Goal: Information Seeking & Learning: Learn about a topic

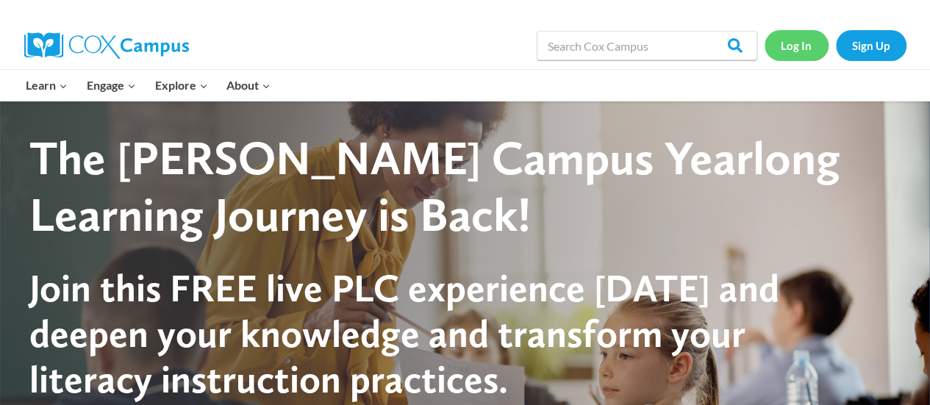
click at [795, 45] on link "Log In" at bounding box center [796, 45] width 64 height 30
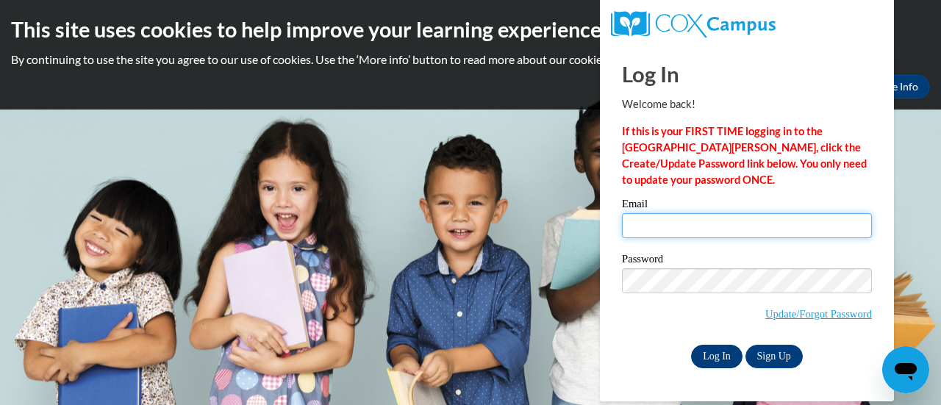
type input "schanic@sdmfschools.org"
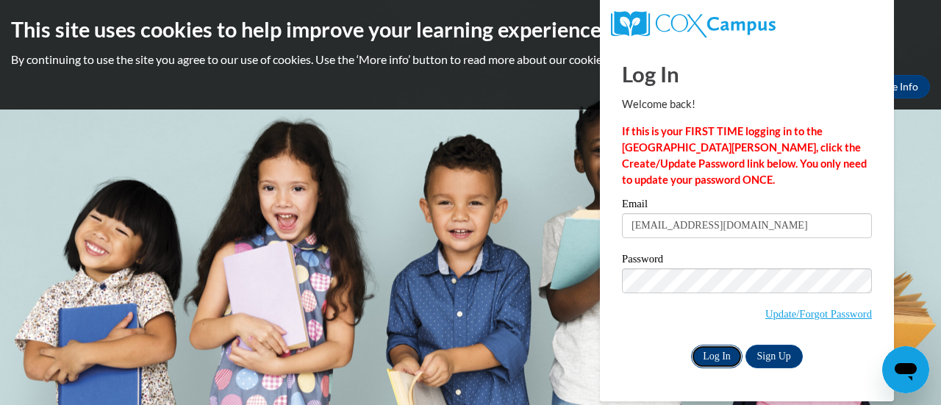
click at [722, 351] on input "Log In" at bounding box center [716, 357] width 51 height 24
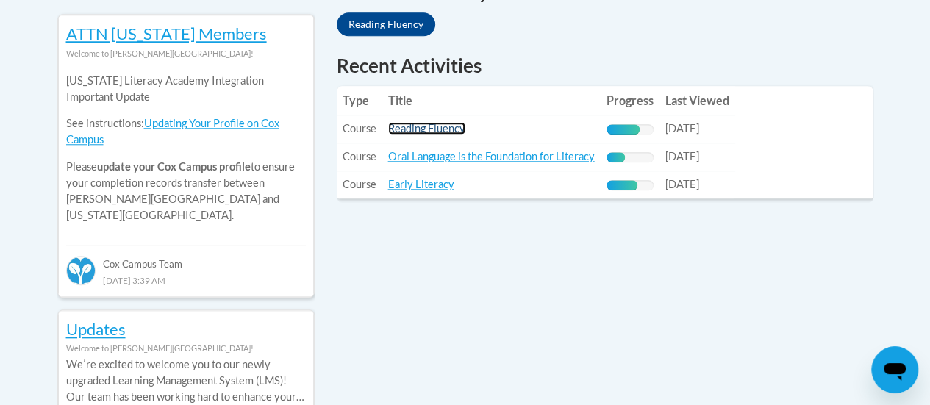
click at [409, 132] on link "Reading Fluency" at bounding box center [426, 128] width 77 height 12
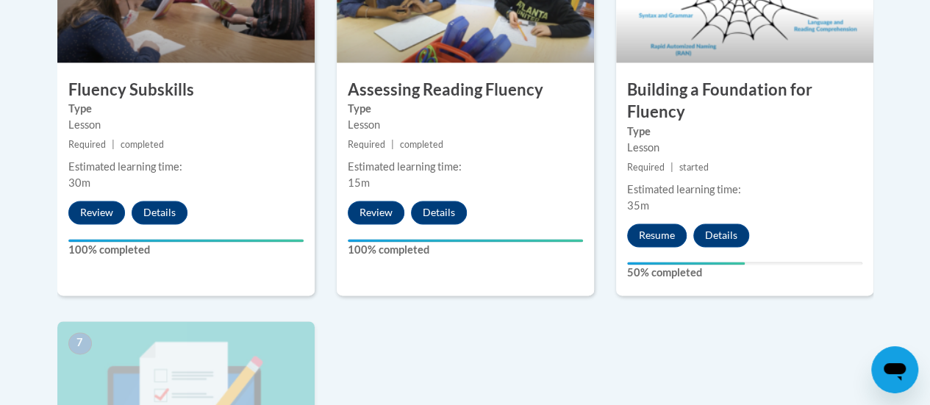
scroll to position [1006, 0]
click at [656, 233] on button "Resume" at bounding box center [657, 235] width 60 height 24
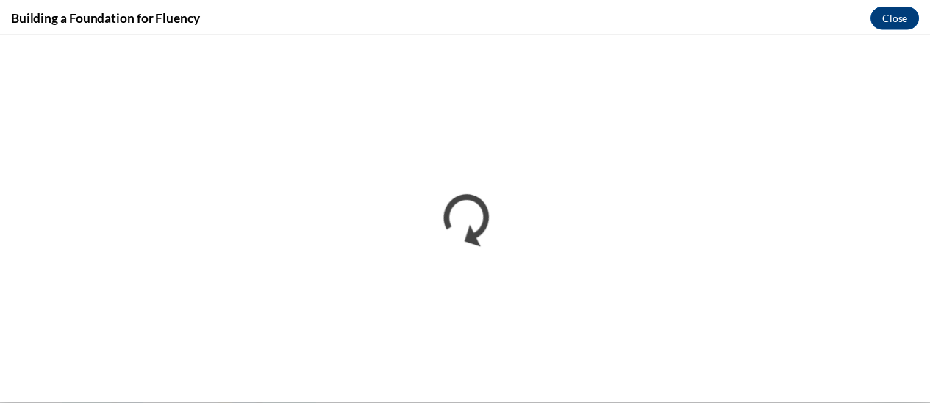
scroll to position [0, 0]
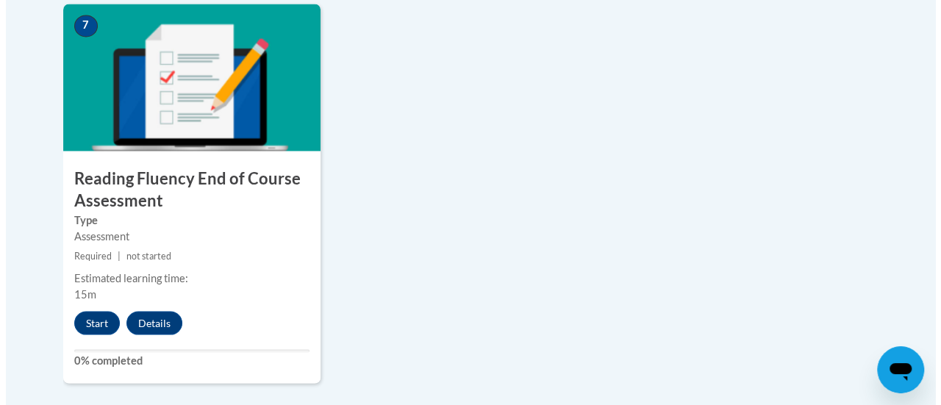
scroll to position [1338, 0]
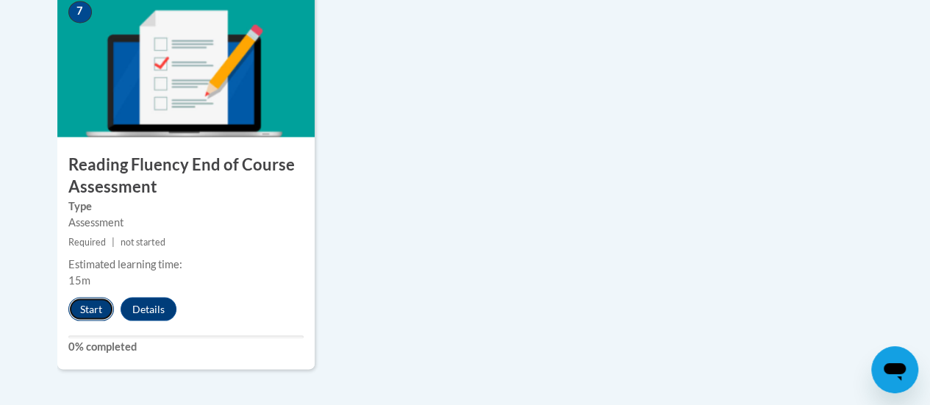
click at [82, 306] on button "Start" at bounding box center [91, 309] width 46 height 24
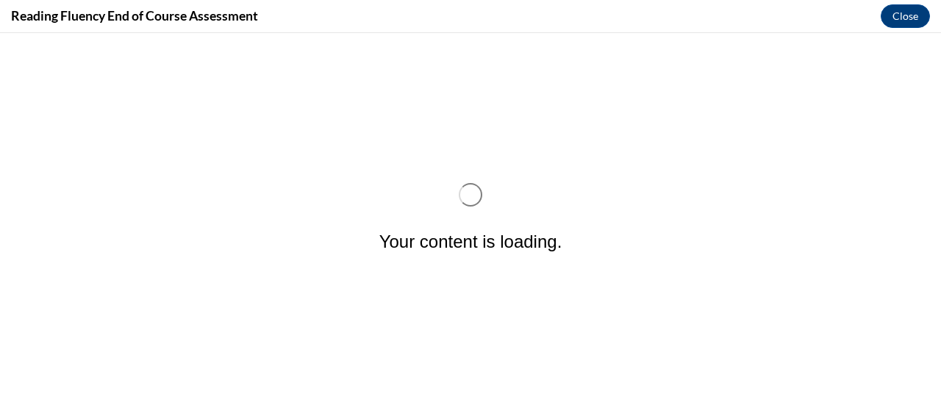
scroll to position [0, 0]
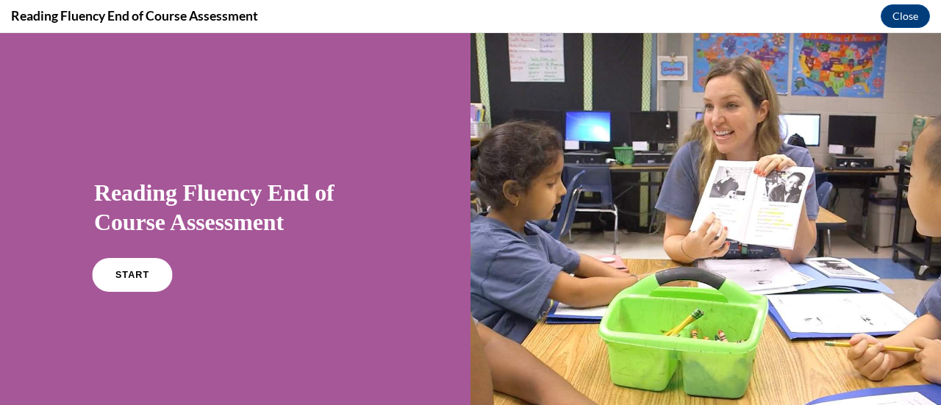
click at [122, 288] on link "START" at bounding box center [132, 275] width 80 height 34
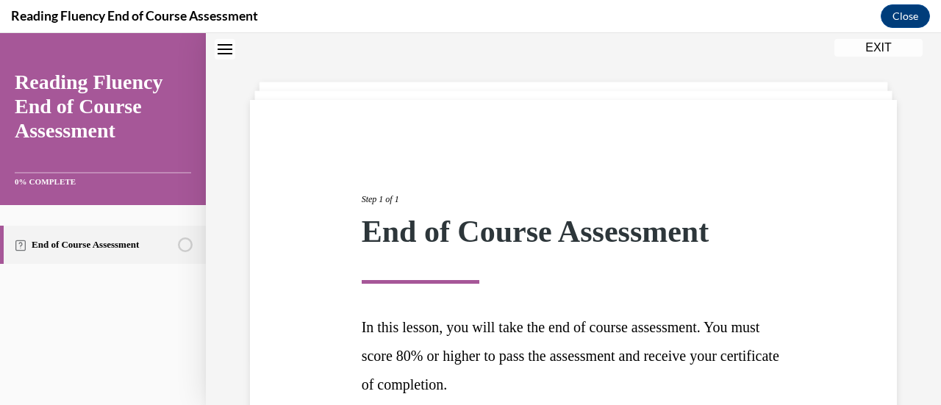
scroll to position [185, 0]
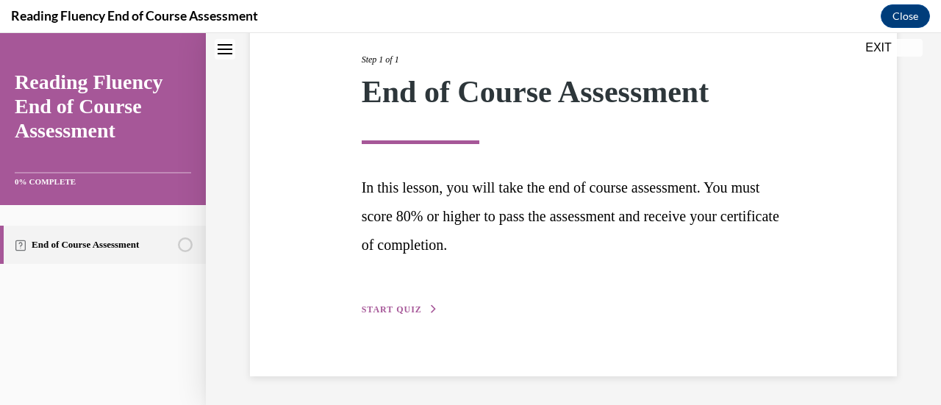
click at [413, 305] on span "START QUIZ" at bounding box center [392, 309] width 60 height 10
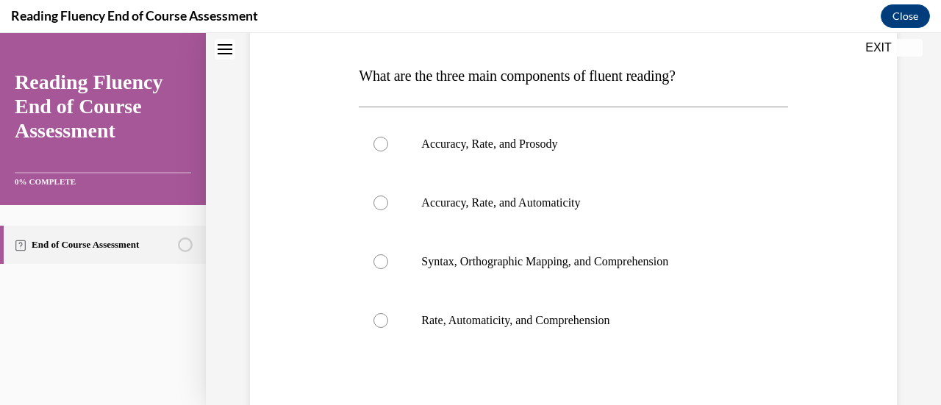
scroll to position [223, 0]
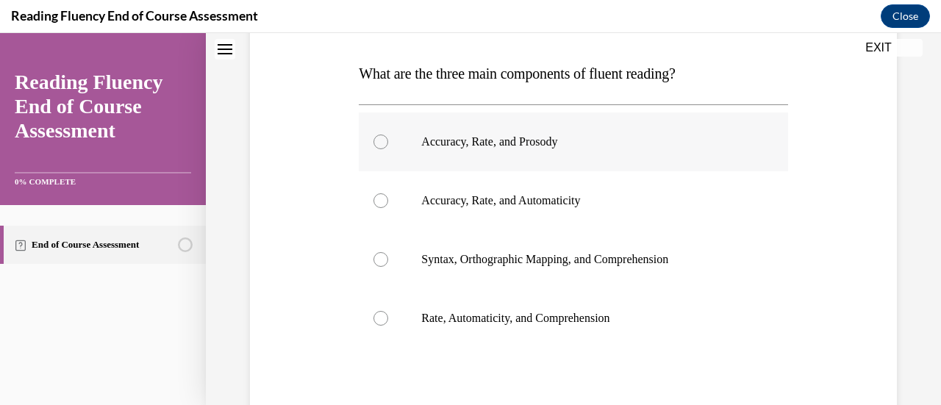
click at [487, 154] on label "Accuracy, Rate, and Prosody" at bounding box center [573, 141] width 428 height 59
click at [388, 149] on input "Accuracy, Rate, and Prosody" at bounding box center [380, 141] width 15 height 15
radio input "true"
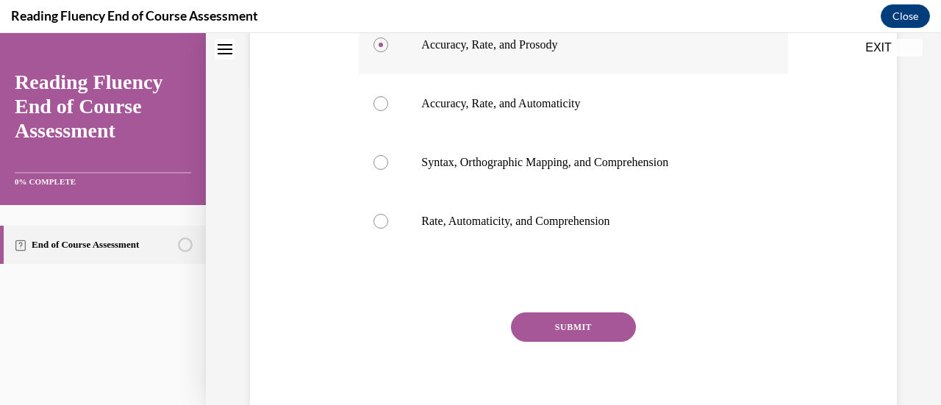
scroll to position [332, 0]
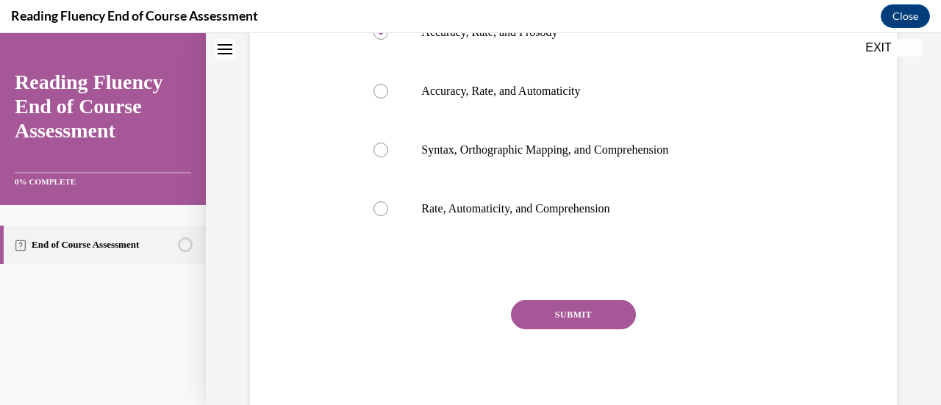
click at [541, 305] on button "SUBMIT" at bounding box center [573, 314] width 125 height 29
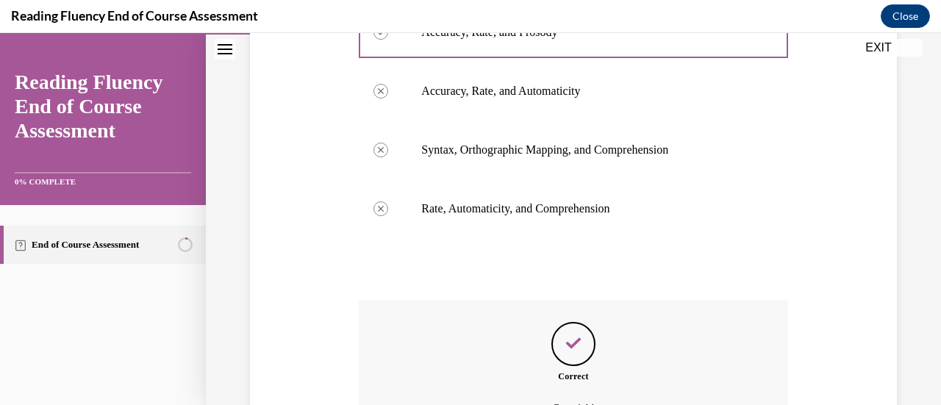
scroll to position [495, 0]
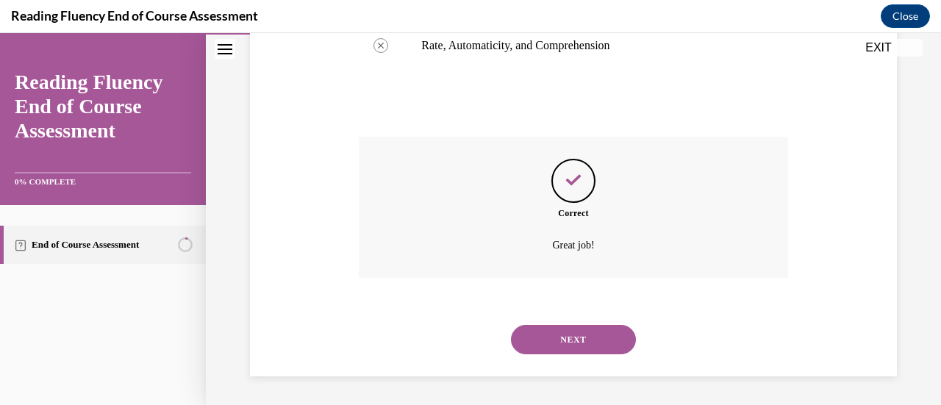
click at [536, 329] on button "NEXT" at bounding box center [573, 339] width 125 height 29
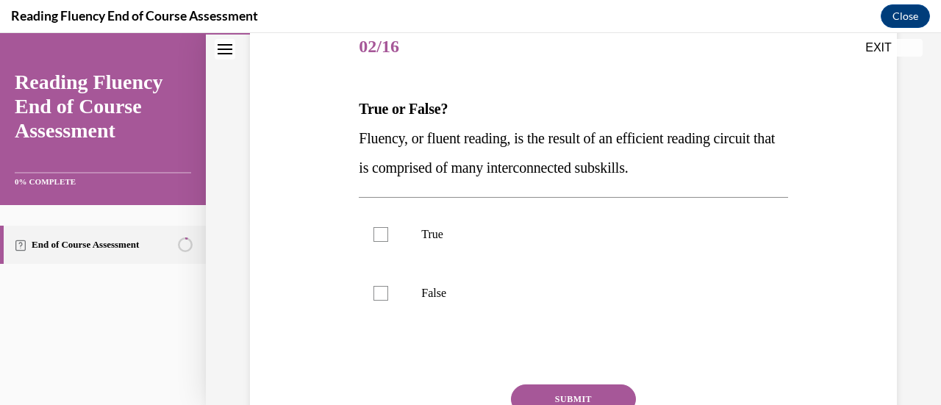
scroll to position [190, 0]
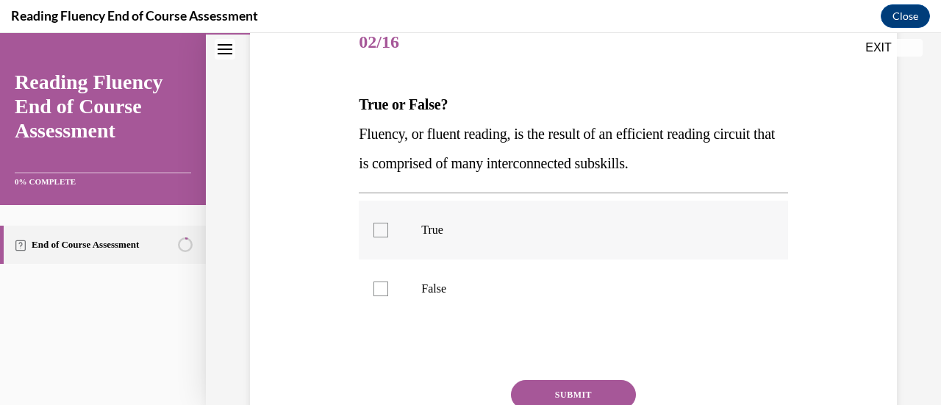
click at [406, 224] on label "True" at bounding box center [573, 230] width 428 height 59
click at [388, 224] on input "True" at bounding box center [380, 230] width 15 height 15
checkbox input "true"
click at [589, 380] on button "SUBMIT" at bounding box center [573, 394] width 125 height 29
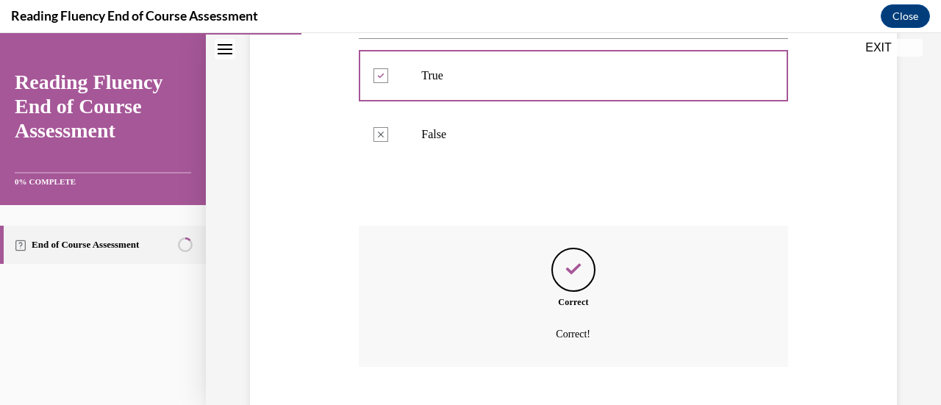
scroll to position [412, 0]
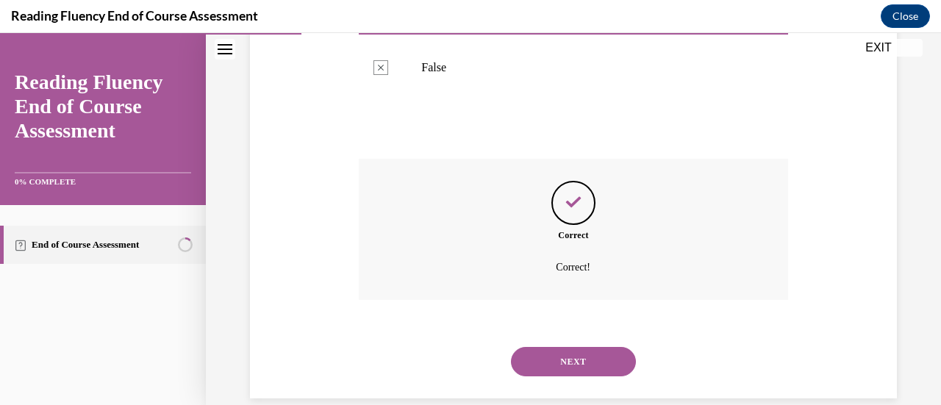
click at [584, 367] on button "NEXT" at bounding box center [573, 361] width 125 height 29
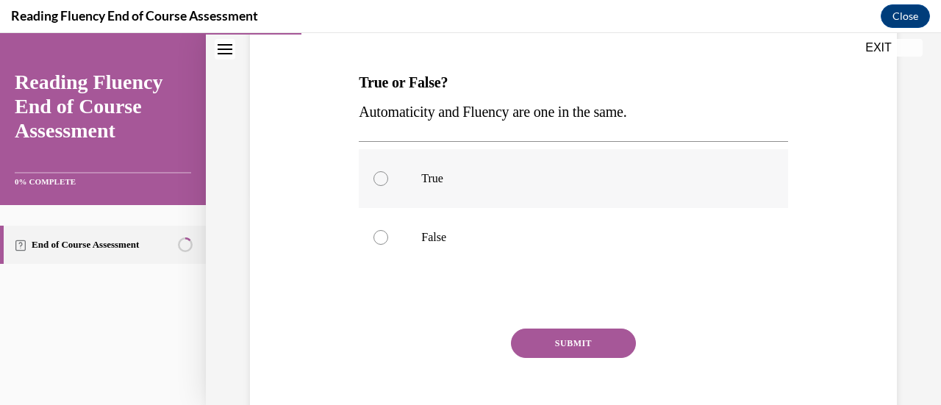
scroll to position [241, 0]
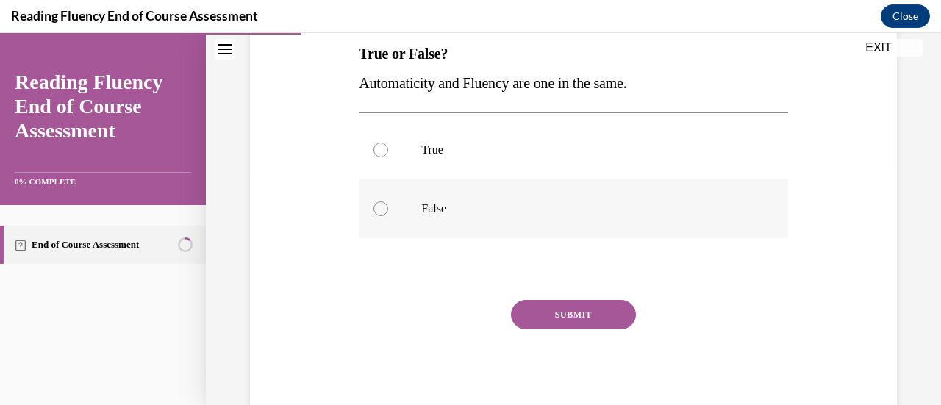
click at [437, 204] on p "False" at bounding box center [585, 208] width 329 height 15
click at [388, 204] on input "False" at bounding box center [380, 208] width 15 height 15
radio input "true"
click at [545, 315] on button "SUBMIT" at bounding box center [573, 314] width 125 height 29
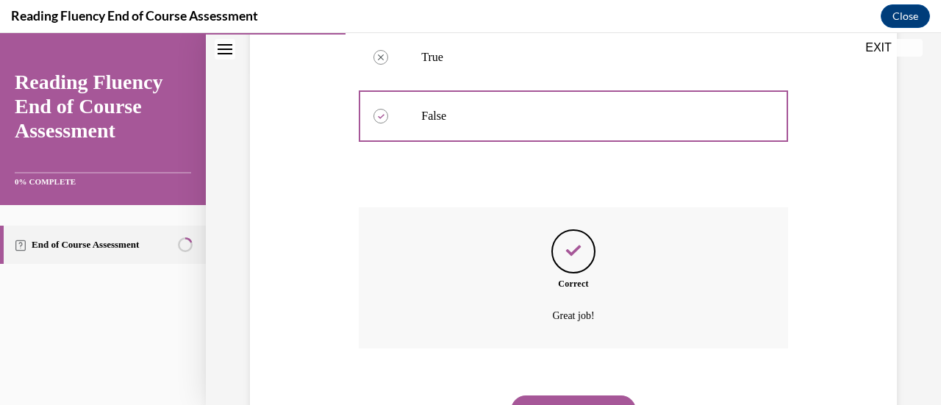
scroll to position [404, 0]
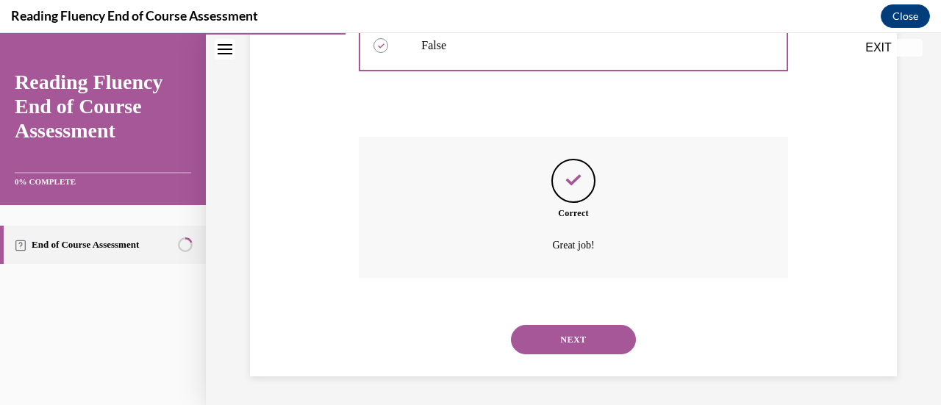
click at [550, 338] on button "NEXT" at bounding box center [573, 339] width 125 height 29
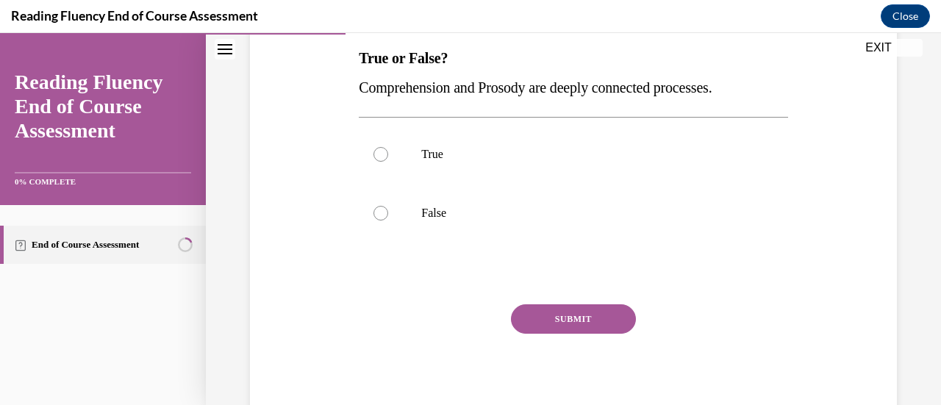
scroll to position [241, 0]
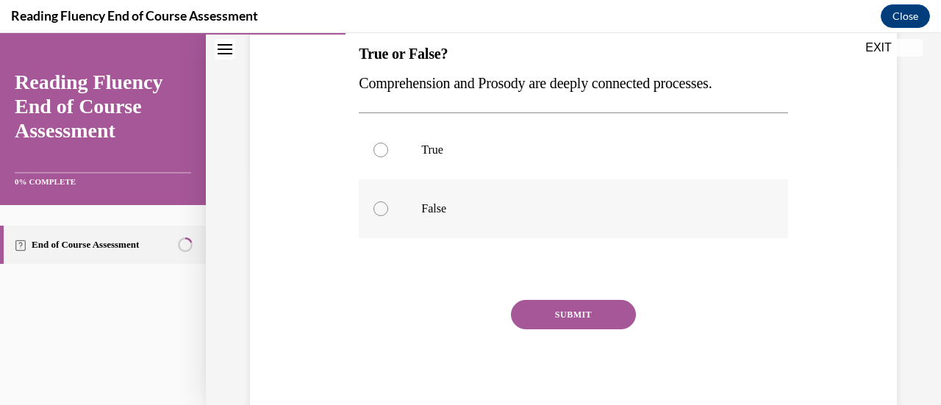
click at [423, 194] on label "False" at bounding box center [573, 208] width 428 height 59
click at [388, 201] on input "False" at bounding box center [380, 208] width 15 height 15
radio input "true"
click at [531, 312] on button "SUBMIT" at bounding box center [573, 314] width 125 height 29
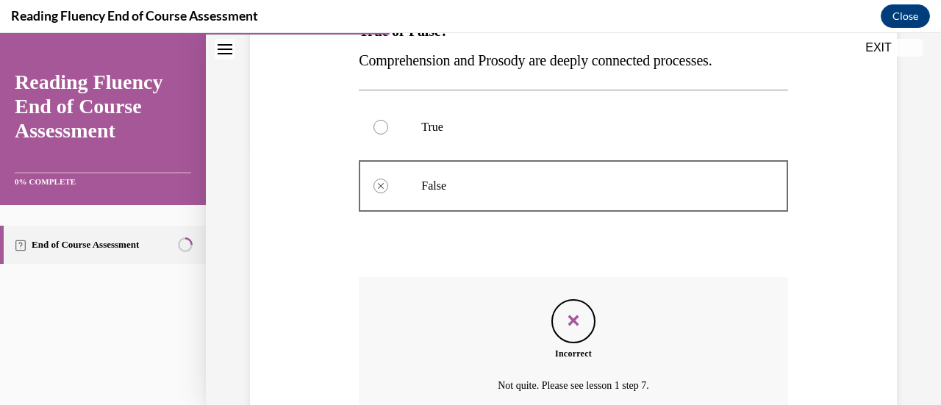
scroll to position [404, 0]
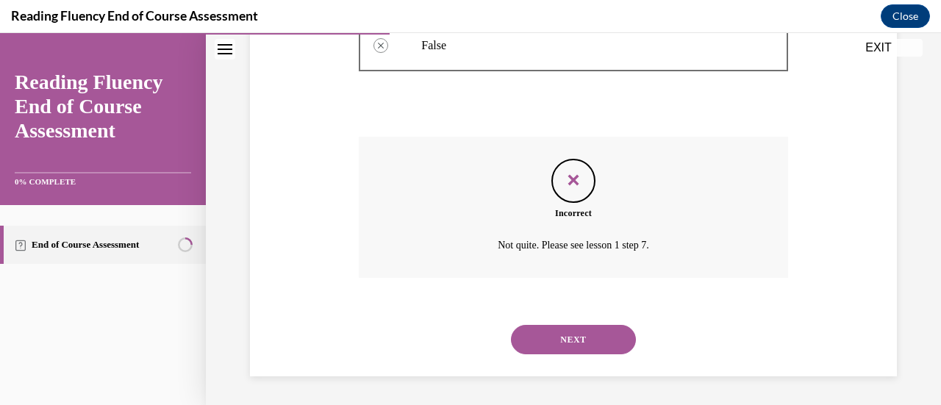
click at [581, 340] on button "NEXT" at bounding box center [573, 339] width 125 height 29
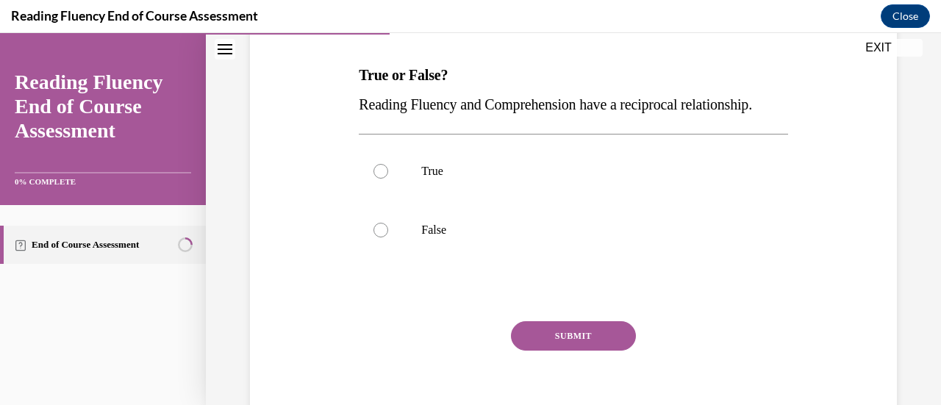
scroll to position [221, 0]
click at [417, 199] on label "True" at bounding box center [573, 169] width 428 height 59
click at [388, 177] on input "True" at bounding box center [380, 169] width 15 height 15
radio input "true"
click at [566, 349] on button "SUBMIT" at bounding box center [573, 334] width 125 height 29
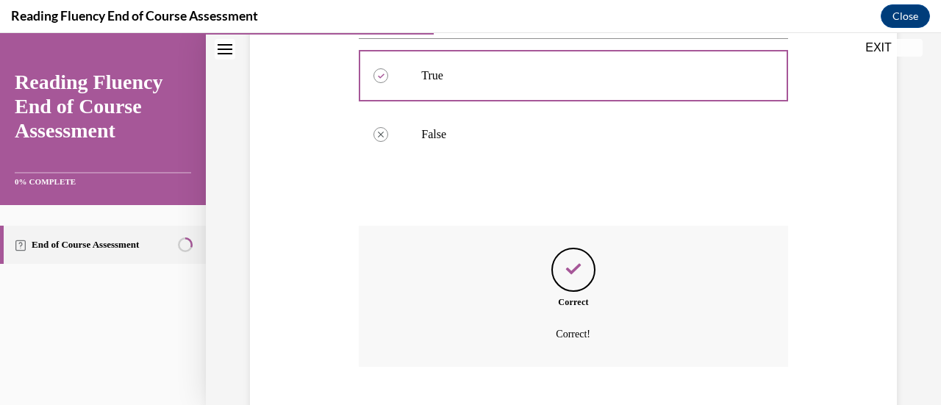
scroll to position [434, 0]
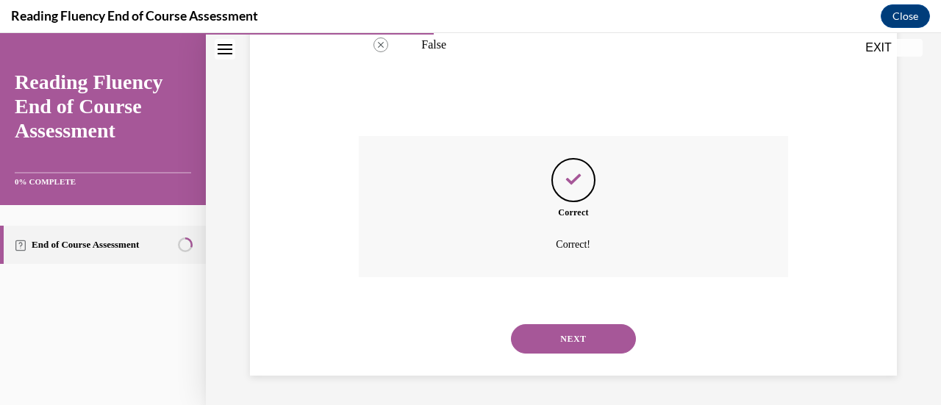
click at [566, 345] on button "NEXT" at bounding box center [573, 338] width 125 height 29
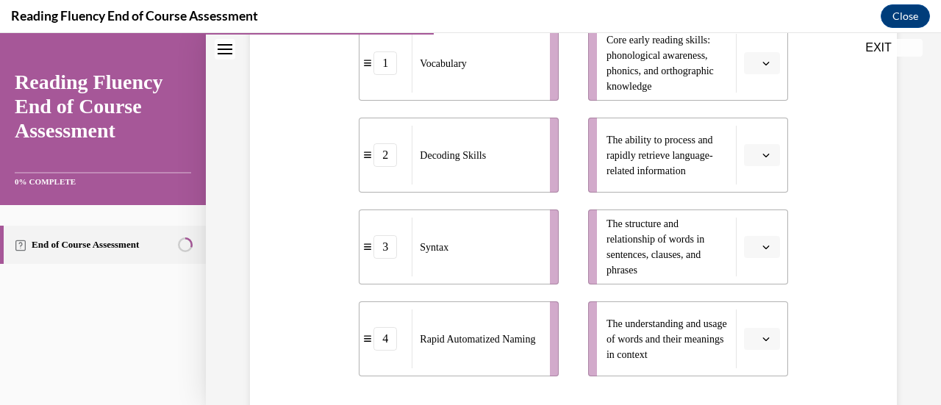
scroll to position [366, 0]
click at [753, 328] on button "button" at bounding box center [762, 337] width 36 height 22
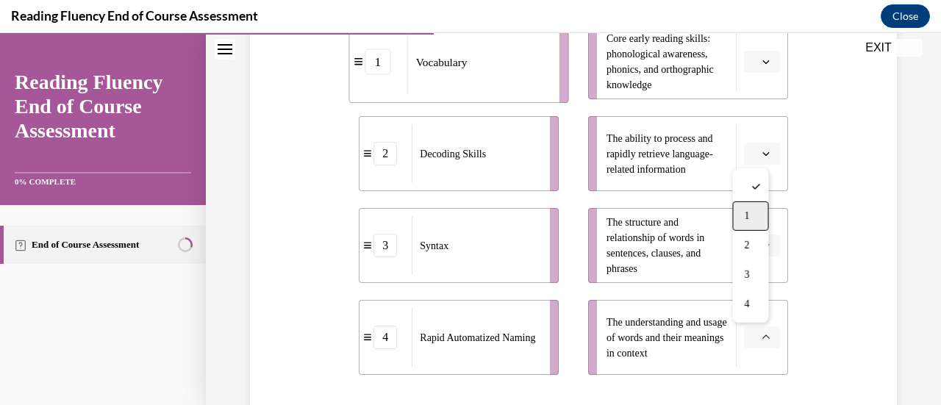
click at [759, 218] on div "1" at bounding box center [750, 215] width 36 height 29
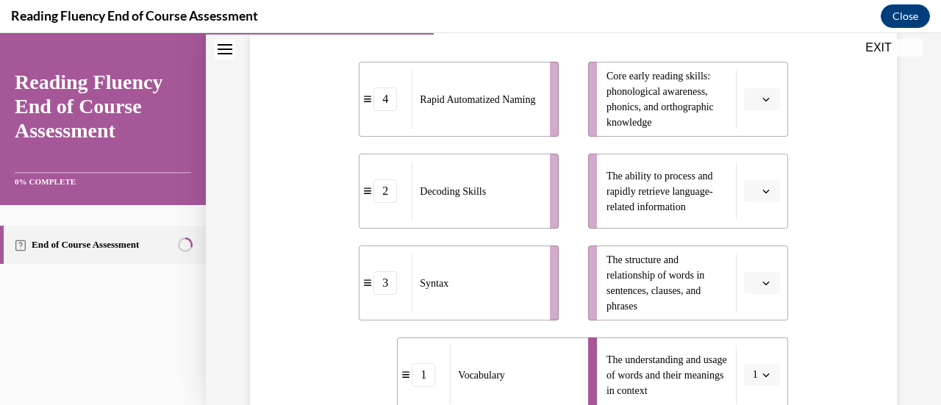
scroll to position [328, 0]
click at [752, 287] on li "The structure and relationship of words in sentences, clauses, and phrases" at bounding box center [688, 283] width 200 height 75
click at [761, 287] on span "button" at bounding box center [766, 284] width 10 height 10
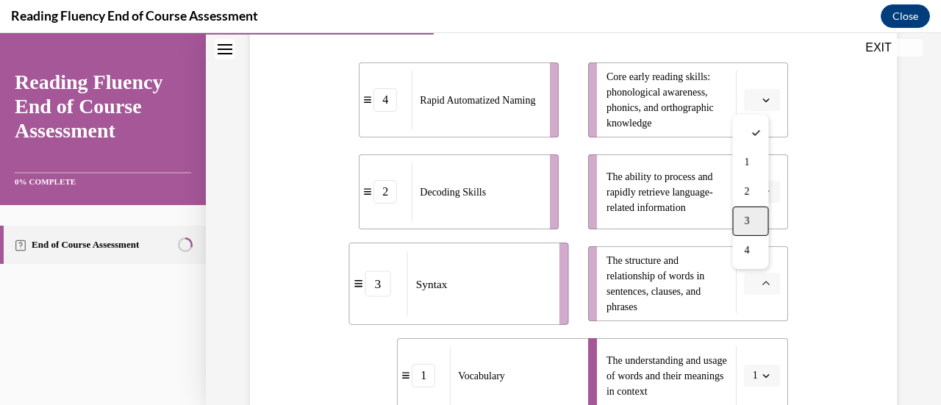
click at [757, 222] on div "3" at bounding box center [750, 221] width 36 height 29
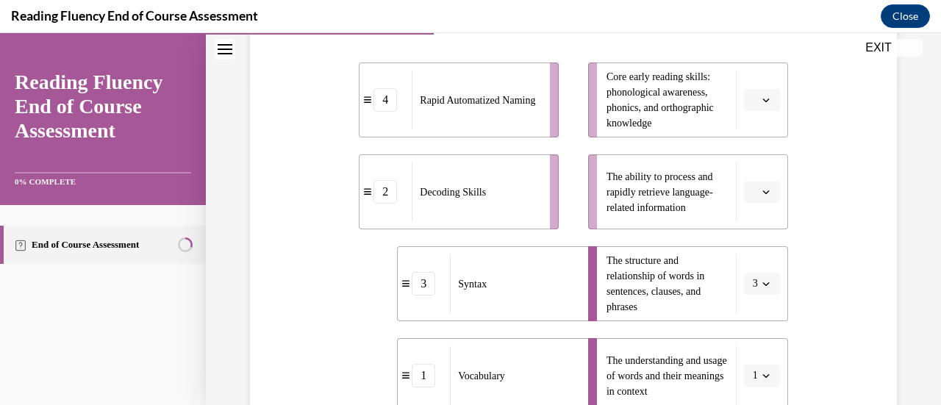
click at [762, 102] on icon "button" at bounding box center [765, 99] width 7 height 7
click at [745, 179] on div "2" at bounding box center [750, 190] width 36 height 29
click at [753, 188] on span "Please select an option" at bounding box center [755, 191] width 5 height 15
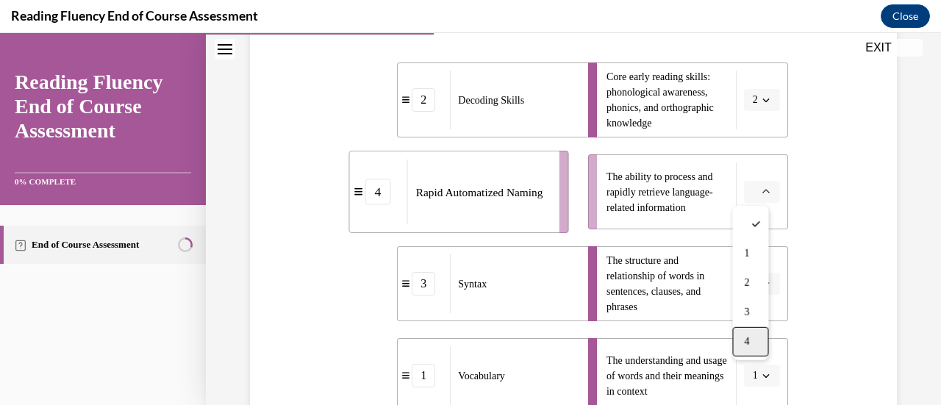
click at [748, 342] on span "4" at bounding box center [746, 342] width 5 height 12
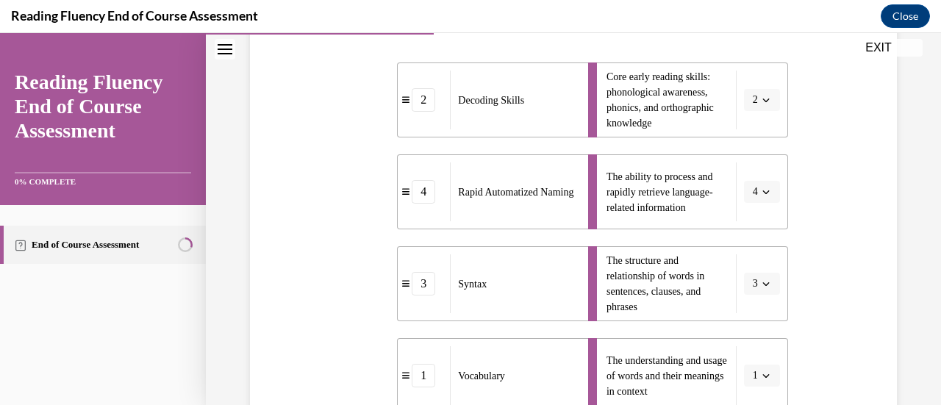
scroll to position [503, 0]
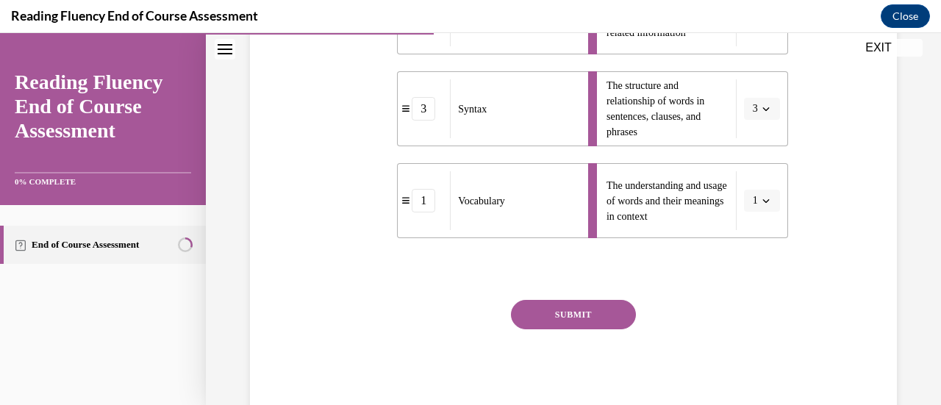
click at [616, 318] on button "SUBMIT" at bounding box center [573, 314] width 125 height 29
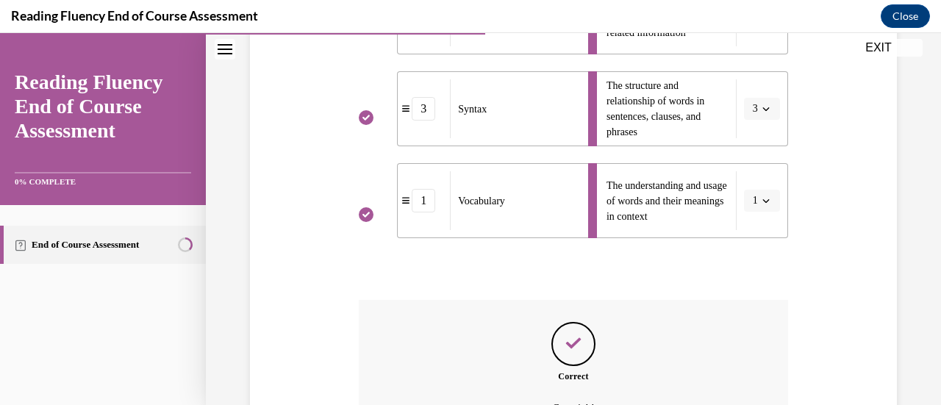
scroll to position [666, 0]
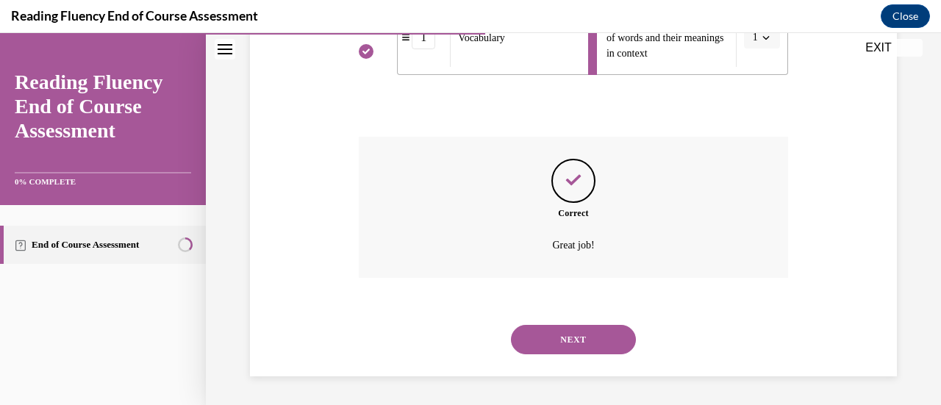
click at [606, 328] on button "NEXT" at bounding box center [573, 339] width 125 height 29
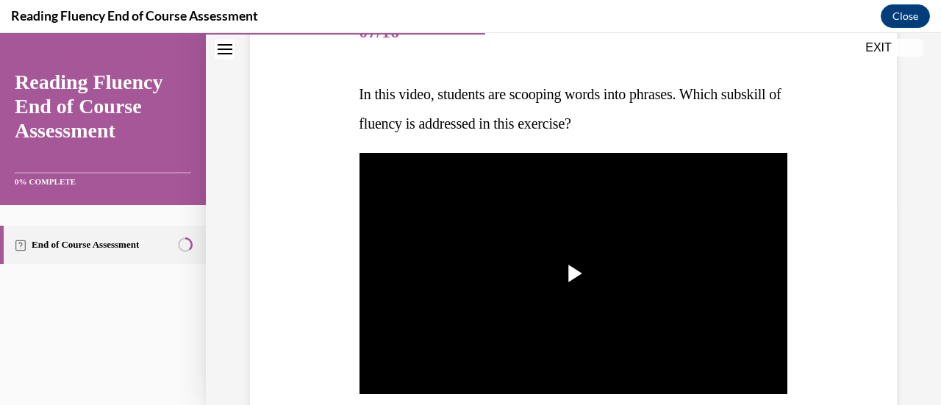
scroll to position [203, 0]
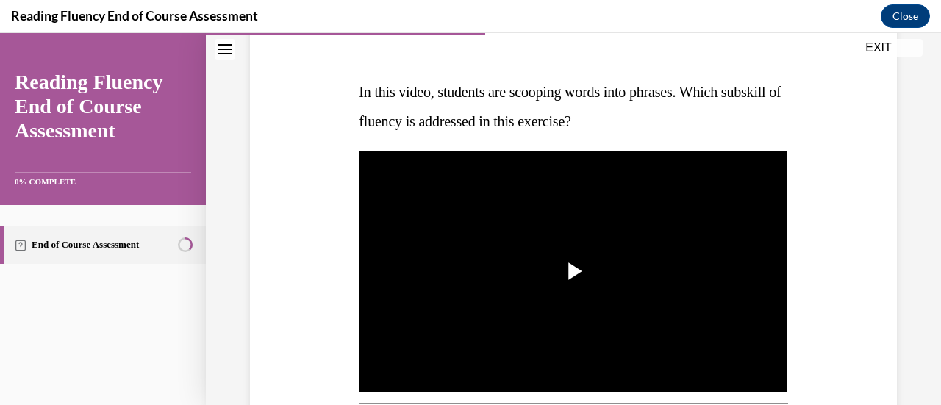
click at [606, 328] on img "Video player" at bounding box center [573, 271] width 428 height 241
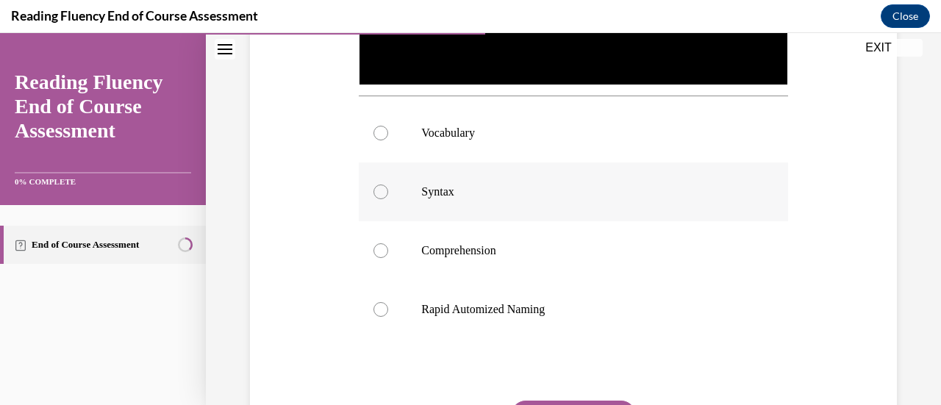
scroll to position [511, 0]
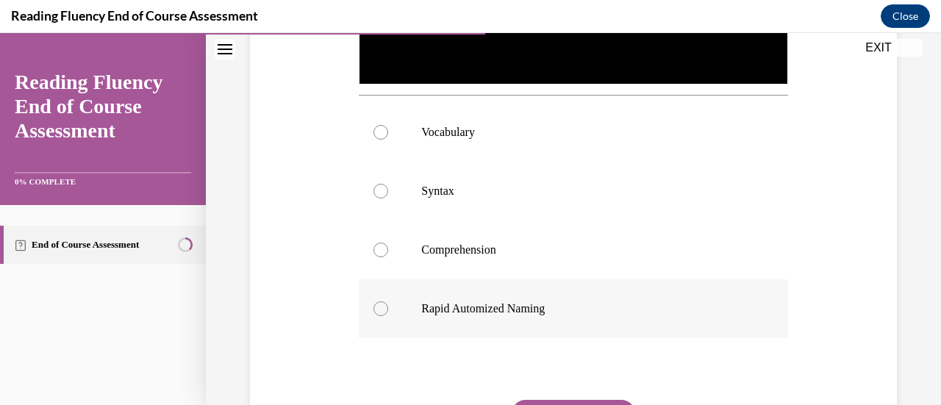
click at [464, 308] on p "Rapid Automized Naming" at bounding box center [585, 308] width 329 height 15
click at [388, 308] on input "Rapid Automized Naming" at bounding box center [380, 308] width 15 height 15
radio input "true"
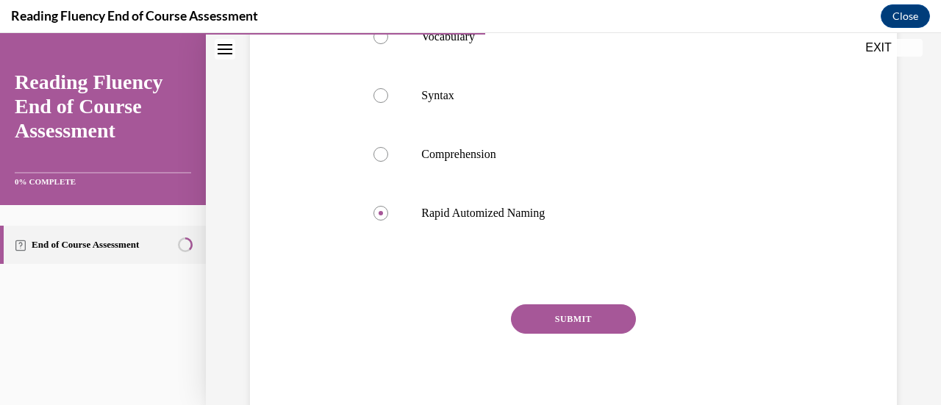
click at [535, 326] on button "SUBMIT" at bounding box center [573, 318] width 125 height 29
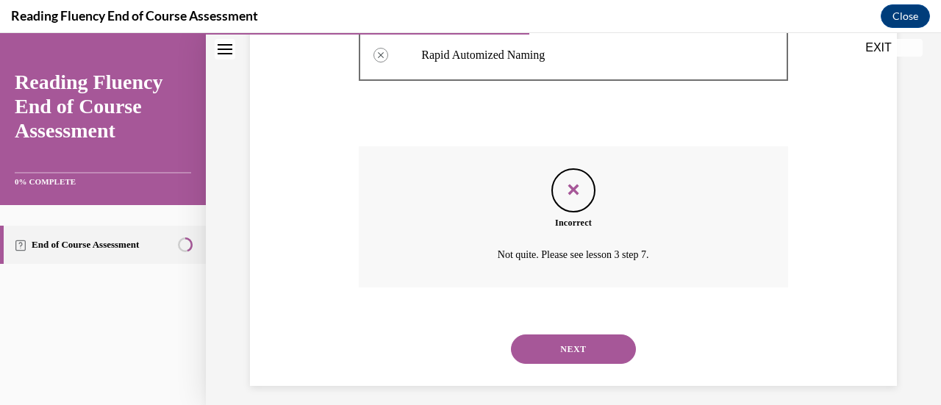
scroll to position [769, 0]
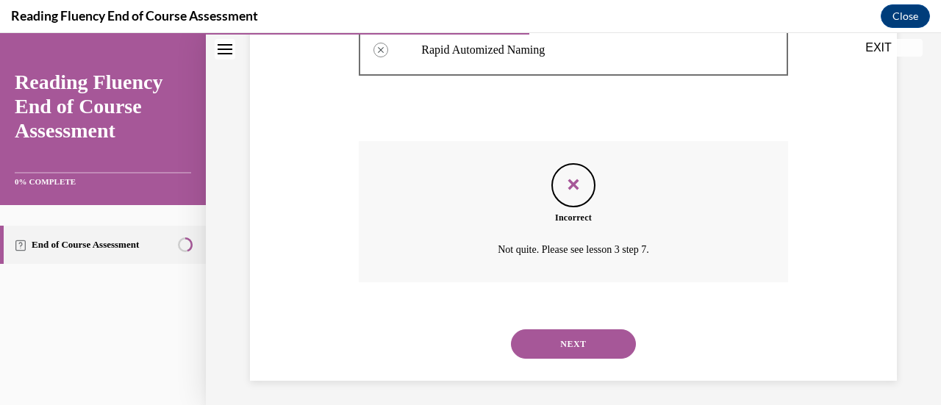
click at [552, 350] on button "NEXT" at bounding box center [573, 343] width 125 height 29
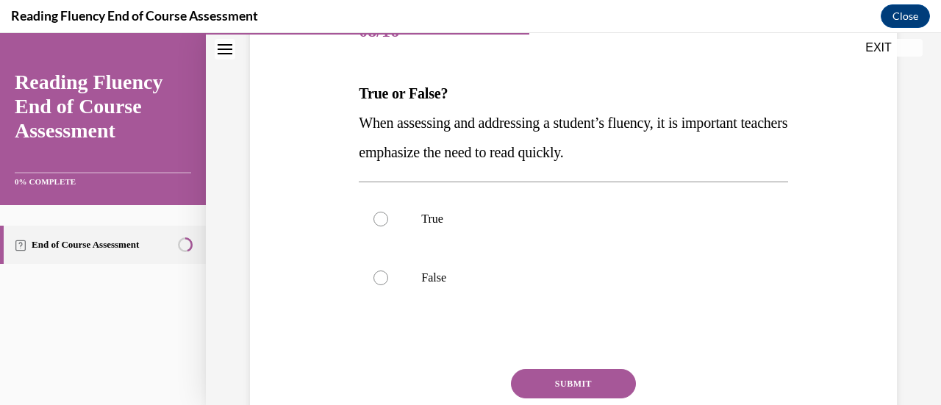
scroll to position [202, 0]
click at [385, 277] on div at bounding box center [380, 277] width 15 height 15
click at [385, 277] on input "False" at bounding box center [380, 277] width 15 height 15
radio input "true"
click at [545, 373] on button "SUBMIT" at bounding box center [573, 382] width 125 height 29
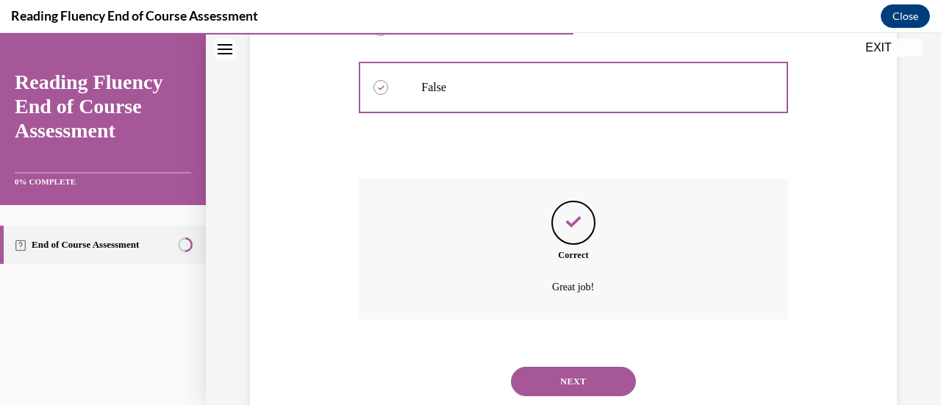
scroll to position [392, 0]
click at [545, 373] on button "NEXT" at bounding box center [573, 380] width 125 height 29
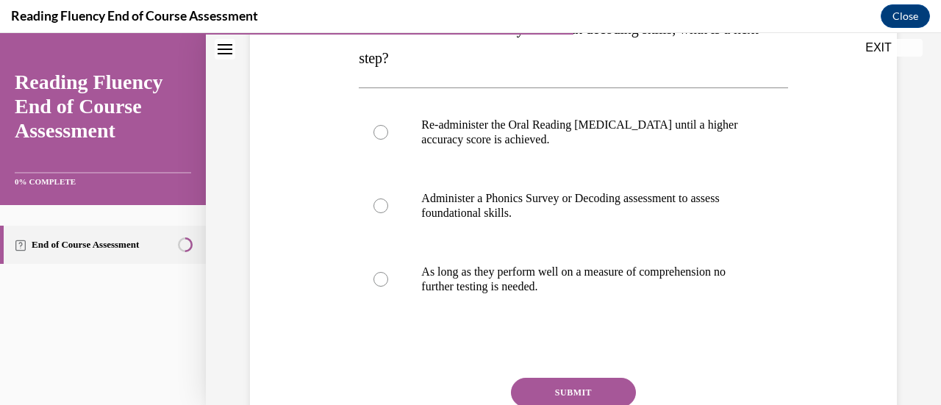
scroll to position [296, 0]
click at [516, 223] on label "Administer a Phonics Survey or Decoding assessment to assess foundational skill…" at bounding box center [573, 204] width 428 height 73
click at [388, 212] on input "Administer a Phonics Survey or Decoding assessment to assess foundational skill…" at bounding box center [380, 205] width 15 height 15
radio input "true"
click at [582, 393] on button "SUBMIT" at bounding box center [573, 391] width 125 height 29
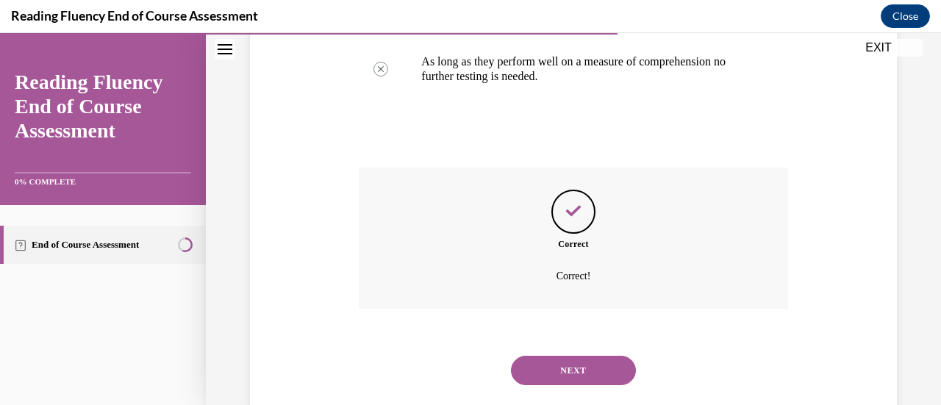
scroll to position [503, 0]
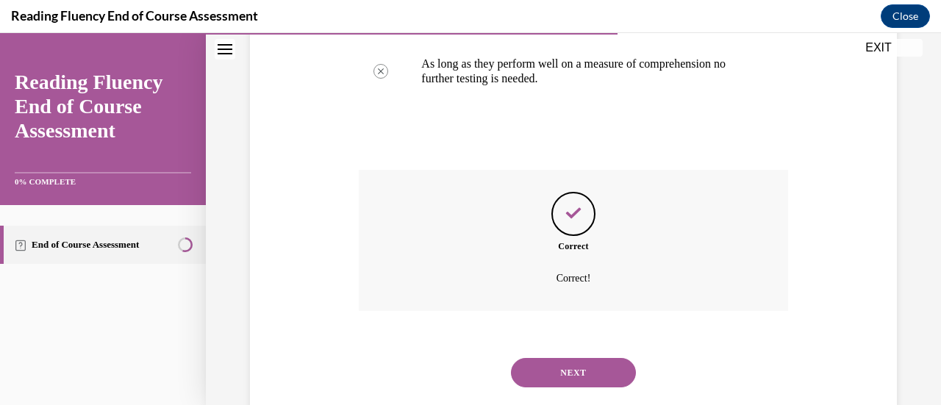
click at [585, 378] on button "NEXT" at bounding box center [573, 372] width 125 height 29
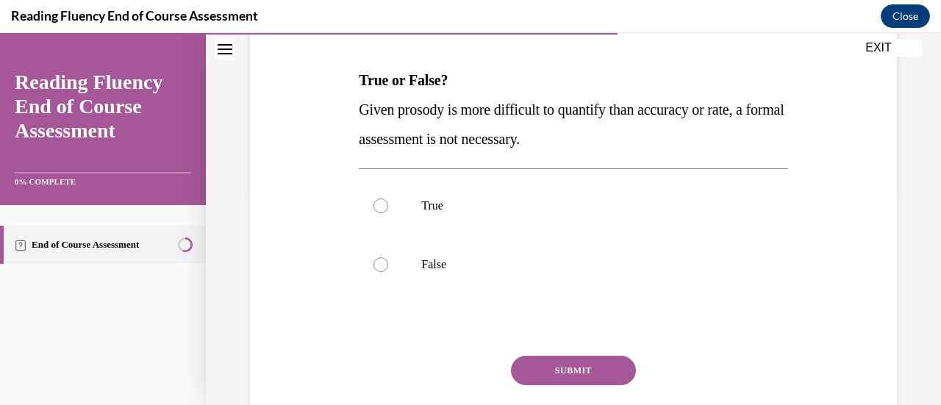
scroll to position [221, 0]
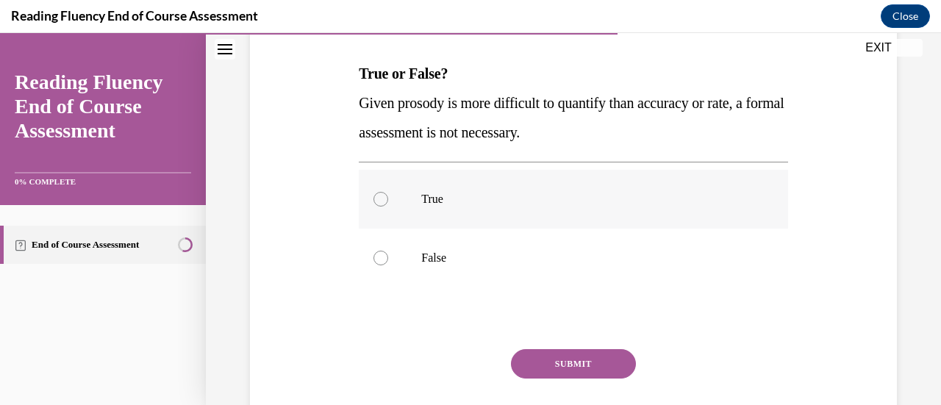
click at [423, 204] on p "True" at bounding box center [585, 199] width 329 height 15
click at [388, 204] on input "True" at bounding box center [380, 199] width 15 height 15
radio input "true"
click at [523, 364] on button "SUBMIT" at bounding box center [573, 363] width 125 height 29
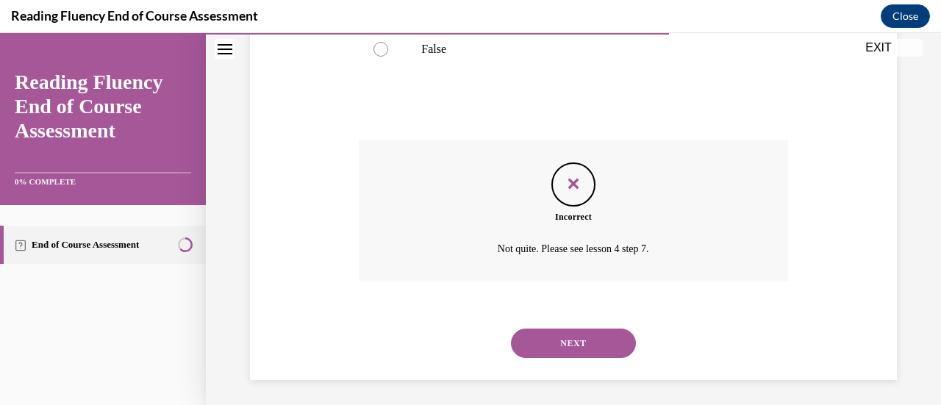
scroll to position [434, 0]
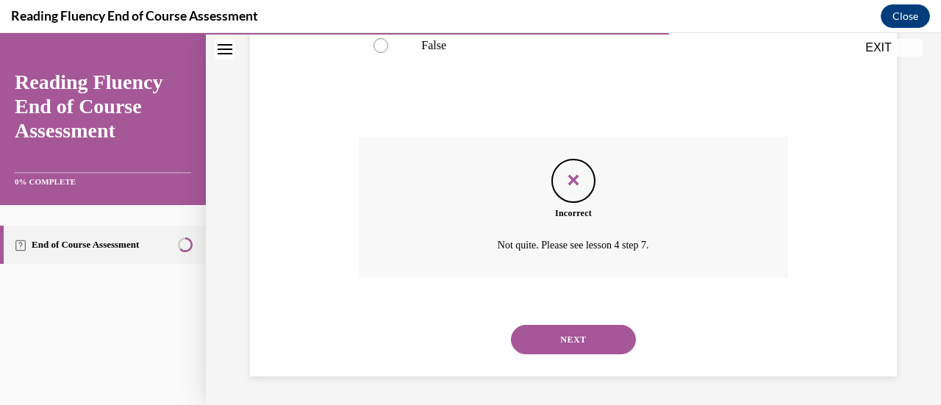
click at [548, 347] on button "NEXT" at bounding box center [573, 339] width 125 height 29
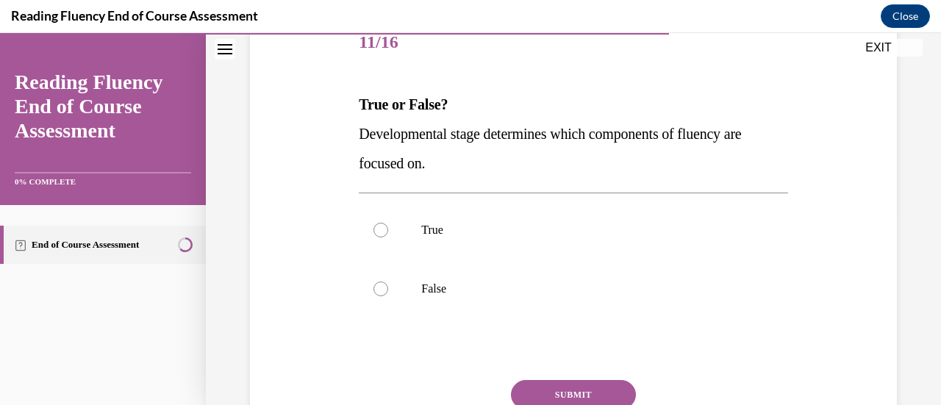
scroll to position [193, 0]
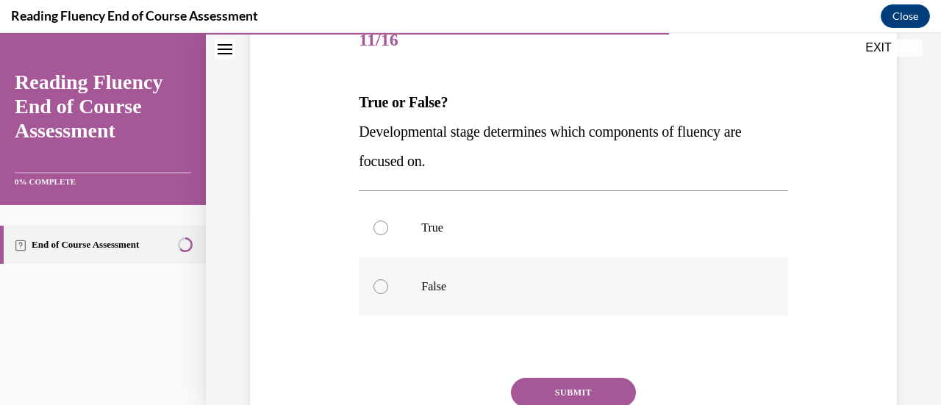
click at [478, 299] on label "False" at bounding box center [573, 286] width 428 height 59
click at [388, 294] on input "False" at bounding box center [380, 286] width 15 height 15
radio input "true"
click at [523, 387] on button "SUBMIT" at bounding box center [573, 392] width 125 height 29
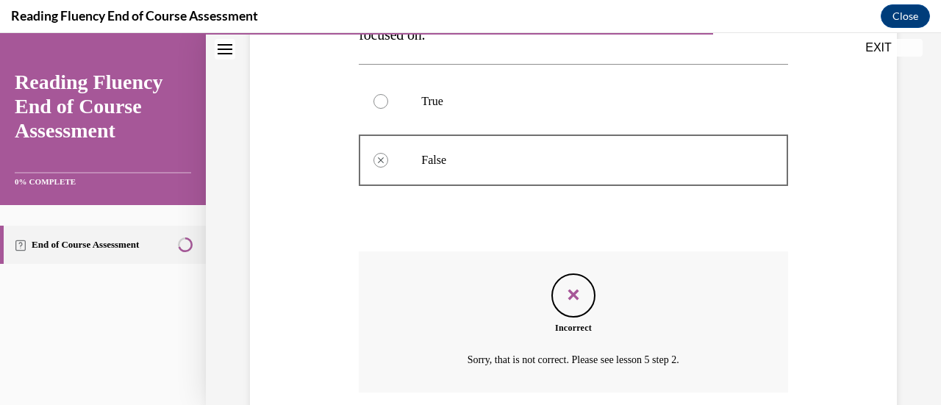
scroll to position [434, 0]
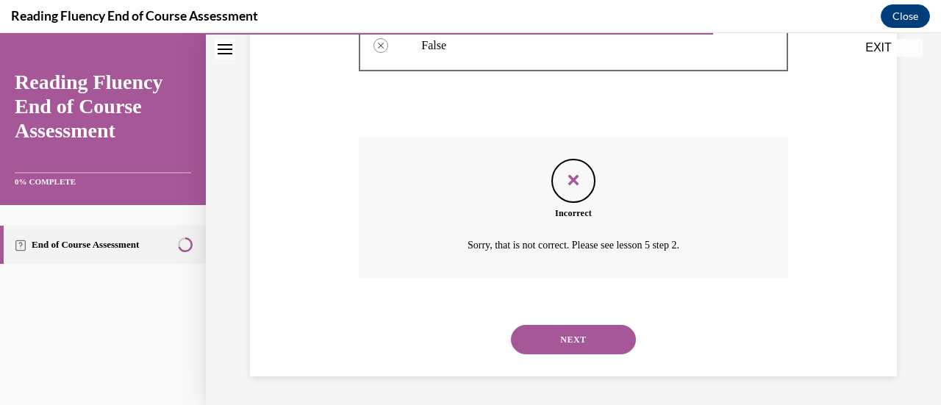
click at [568, 343] on button "NEXT" at bounding box center [573, 339] width 125 height 29
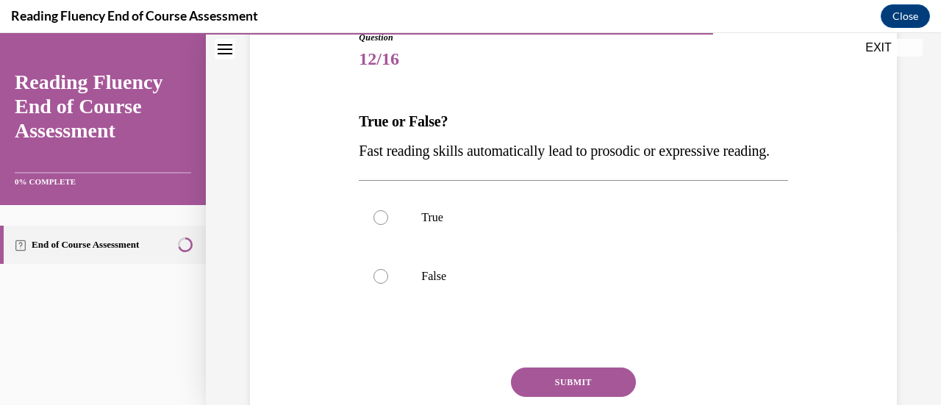
scroll to position [174, 0]
click at [441, 283] on p "False" at bounding box center [585, 275] width 329 height 15
click at [388, 283] on input "False" at bounding box center [380, 275] width 15 height 15
radio input "true"
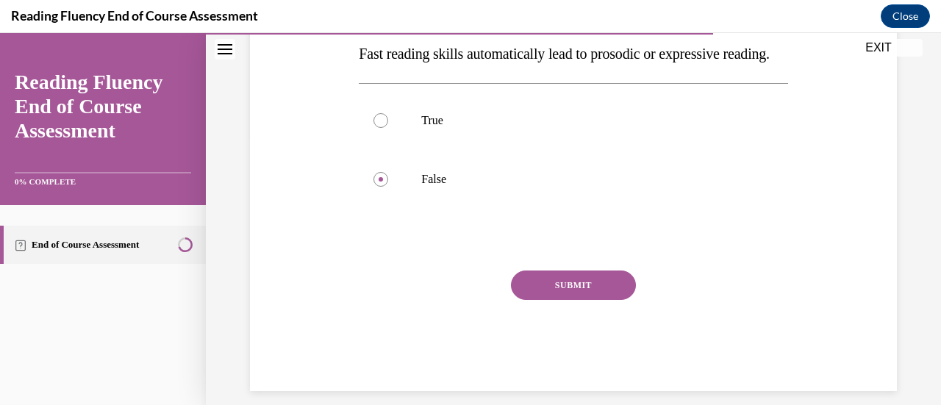
click at [592, 300] on button "SUBMIT" at bounding box center [573, 284] width 125 height 29
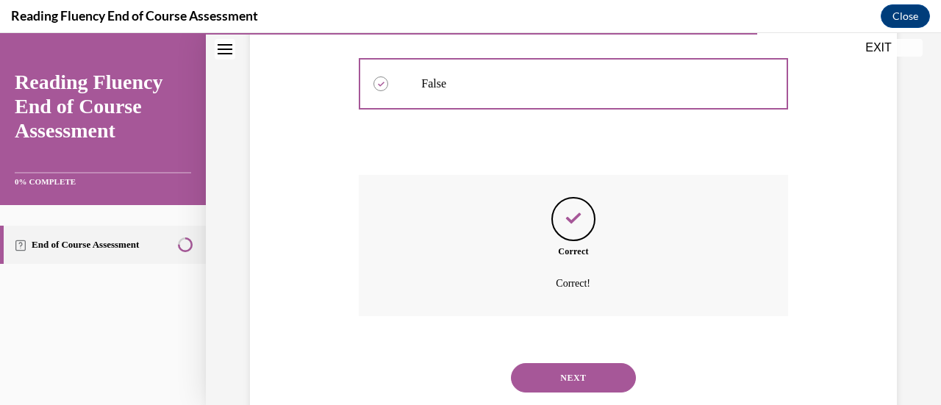
scroll to position [434, 0]
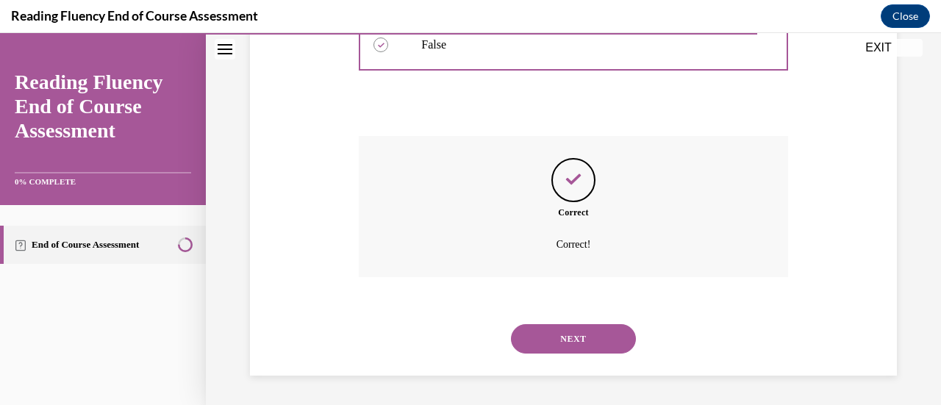
click at [577, 333] on button "NEXT" at bounding box center [573, 338] width 125 height 29
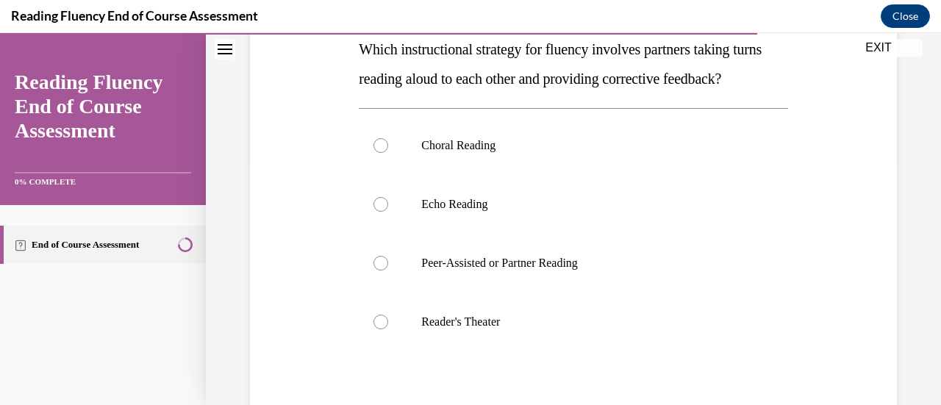
scroll to position [246, 0]
click at [572, 292] on label "Peer-Assisted or Partner Reading" at bounding box center [573, 262] width 428 height 59
click at [388, 270] on input "Peer-Assisted or Partner Reading" at bounding box center [380, 262] width 15 height 15
radio input "true"
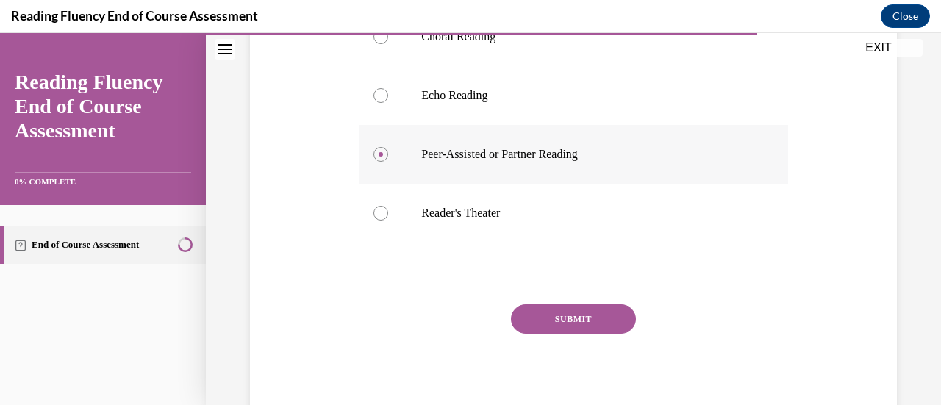
scroll to position [353, 0]
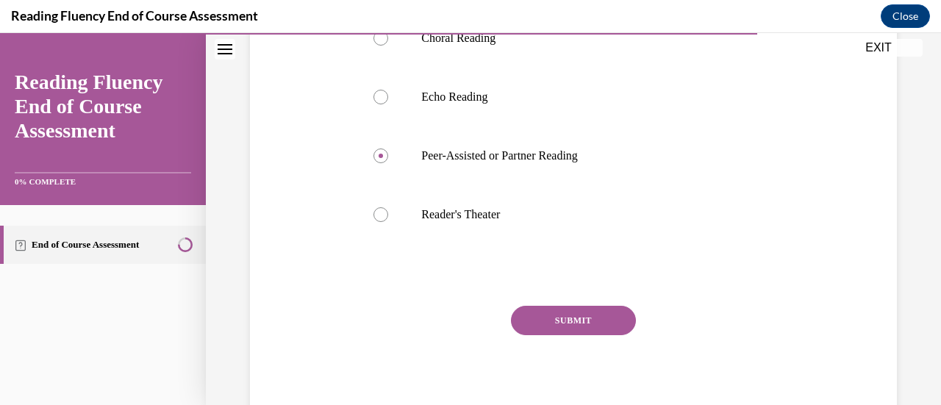
click at [567, 335] on button "SUBMIT" at bounding box center [573, 320] width 125 height 29
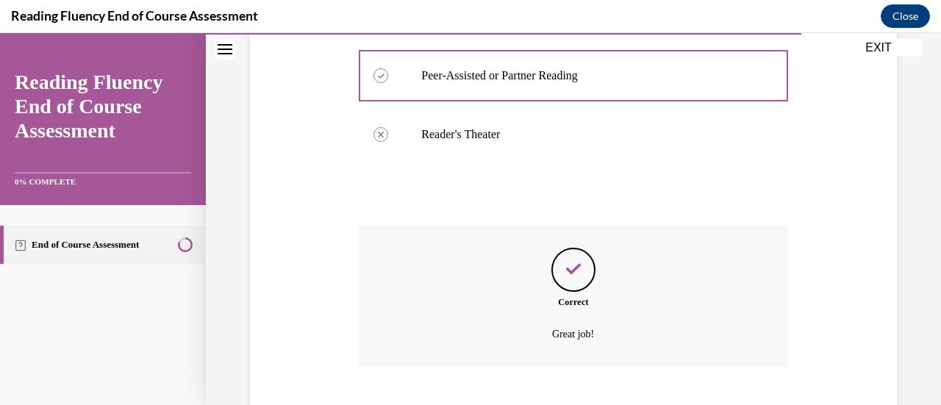
scroll to position [522, 0]
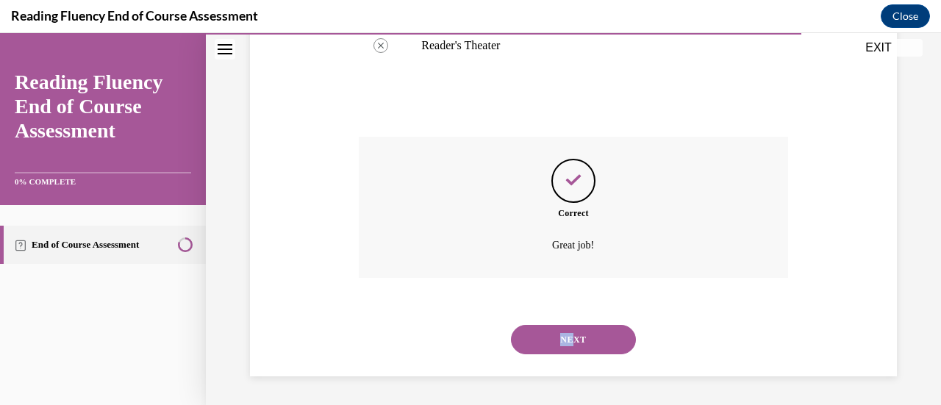
click at [567, 357] on div "NEXT" at bounding box center [573, 339] width 428 height 59
click at [567, 354] on button "NEXT" at bounding box center [573, 339] width 125 height 29
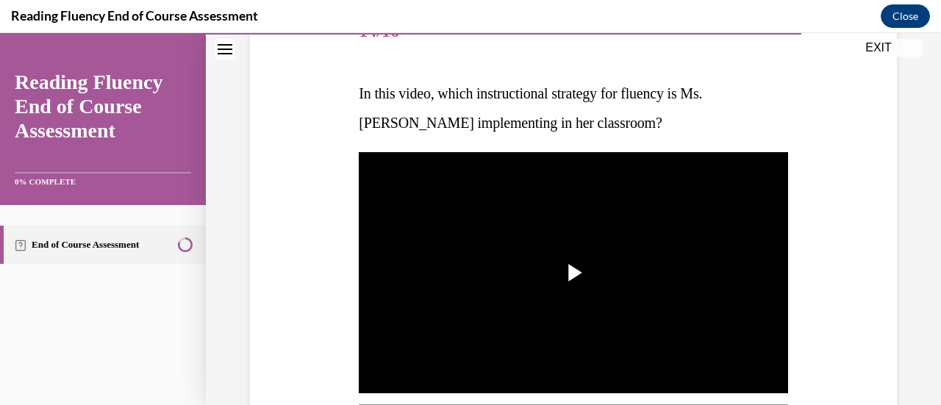
scroll to position [202, 0]
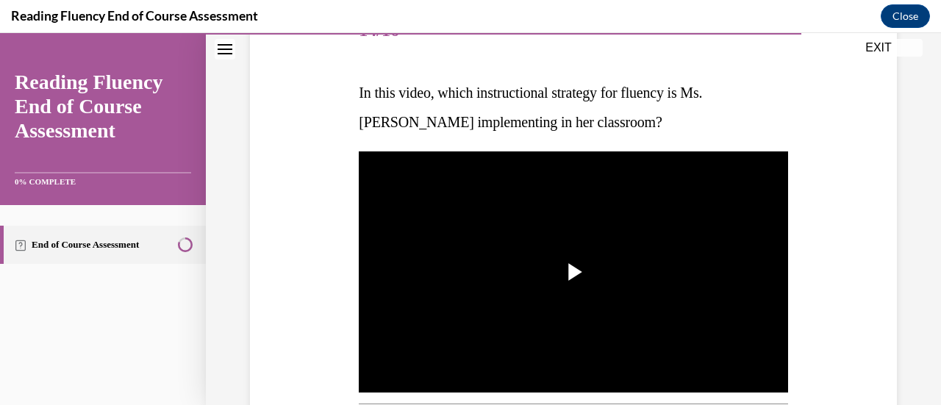
click at [567, 357] on img "Video player" at bounding box center [573, 271] width 428 height 241
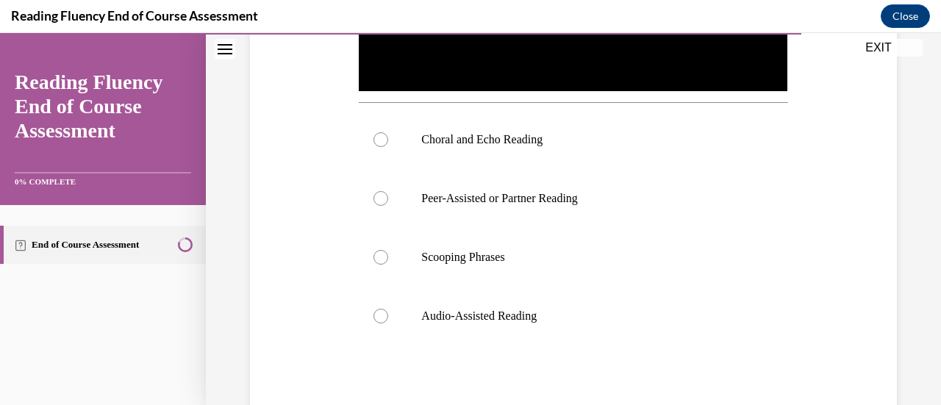
scroll to position [531, 0]
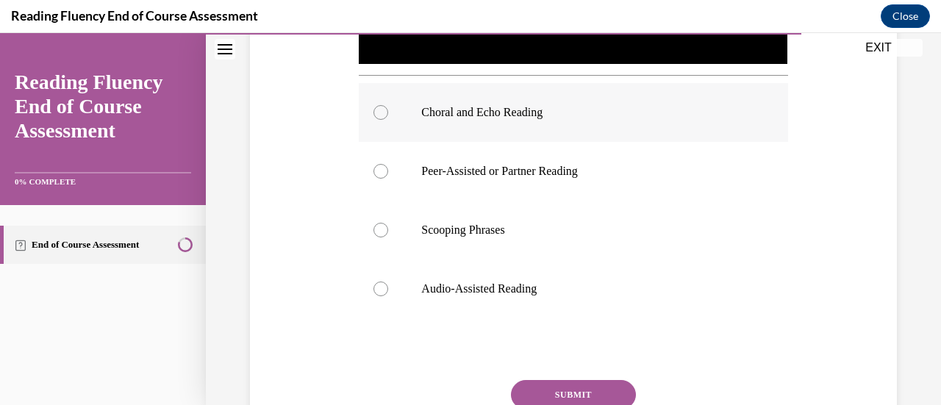
click at [426, 118] on label "Choral and Echo Reading" at bounding box center [573, 112] width 428 height 59
click at [388, 118] on input "Choral and Echo Reading" at bounding box center [380, 112] width 15 height 15
radio input "true"
click at [547, 386] on button "SUBMIT" at bounding box center [573, 394] width 125 height 29
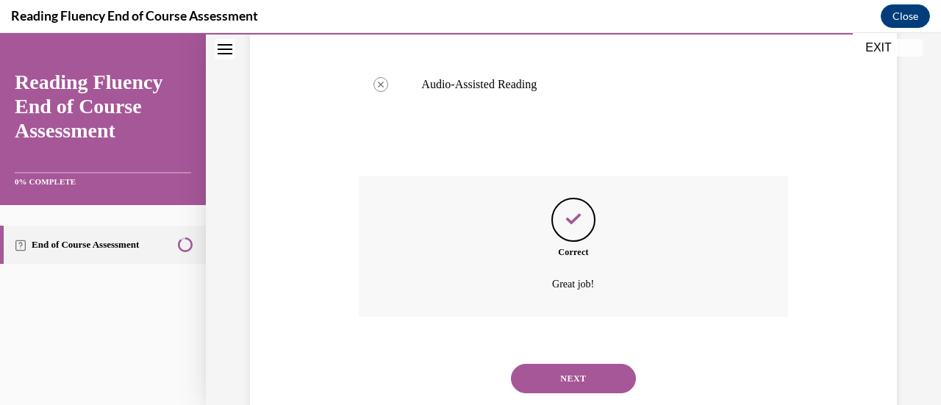
scroll to position [769, 0]
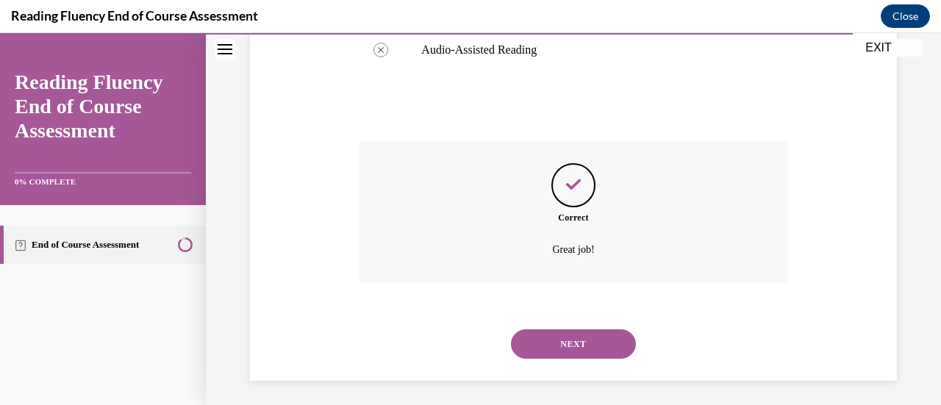
click at [592, 337] on button "NEXT" at bounding box center [573, 343] width 125 height 29
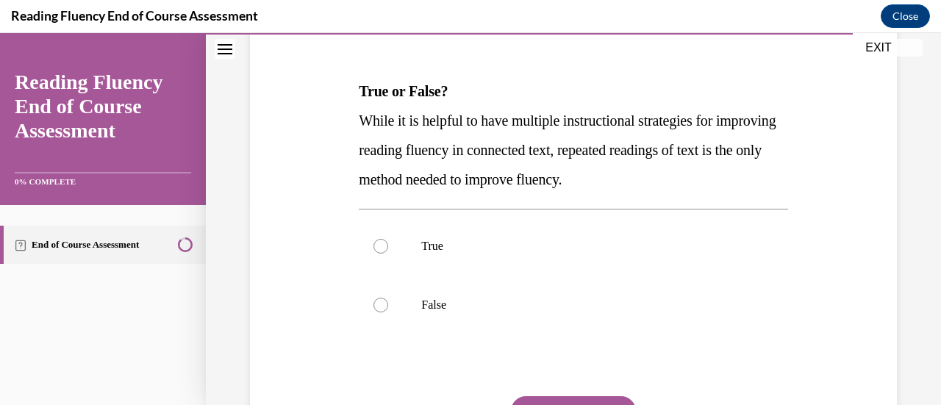
scroll to position [204, 0]
click at [431, 252] on label "True" at bounding box center [573, 245] width 428 height 59
click at [388, 252] on input "True" at bounding box center [380, 245] width 15 height 15
radio input "true"
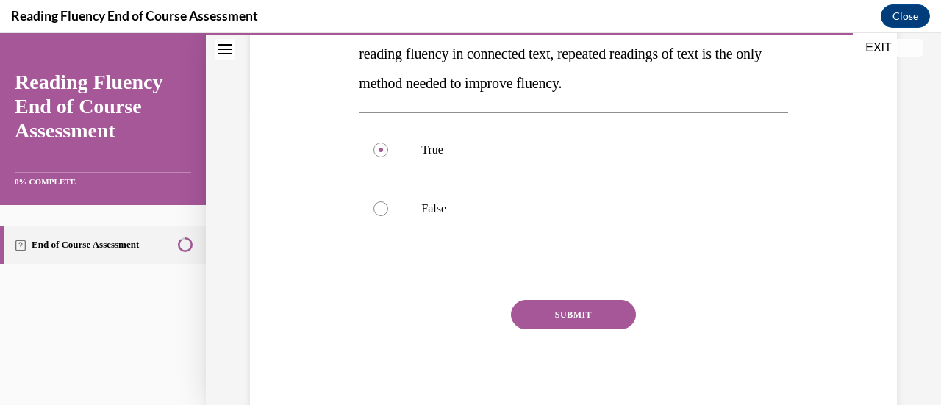
click at [582, 316] on button "SUBMIT" at bounding box center [573, 314] width 125 height 29
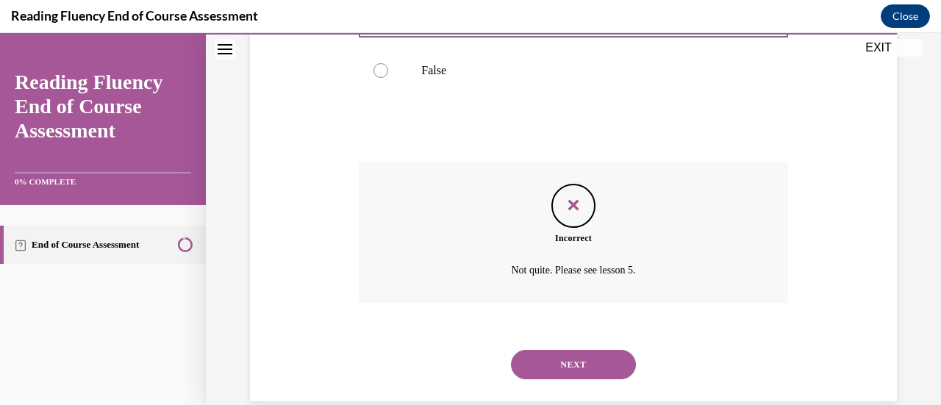
scroll to position [463, 0]
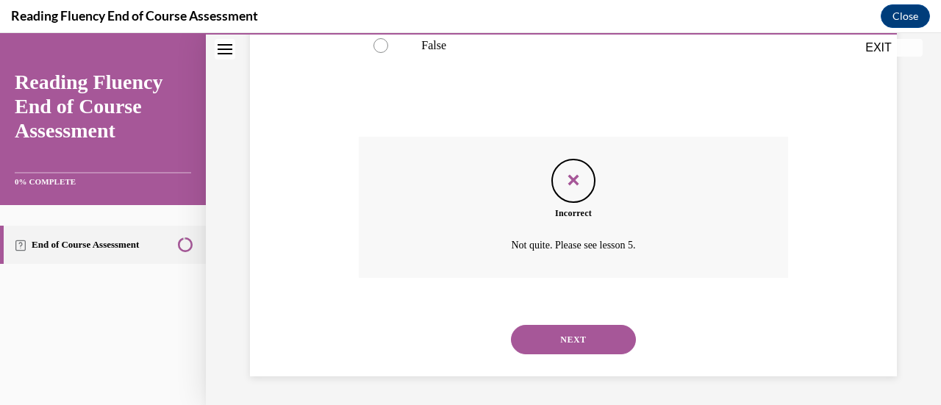
click at [598, 326] on button "NEXT" at bounding box center [573, 339] width 125 height 29
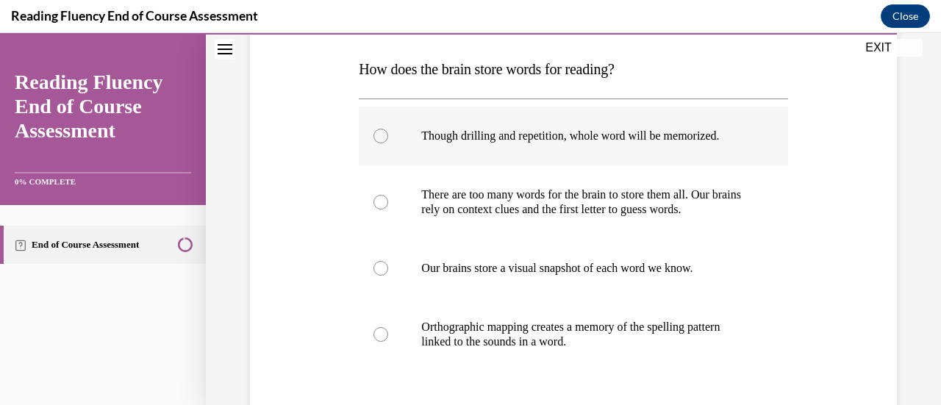
scroll to position [233, 0]
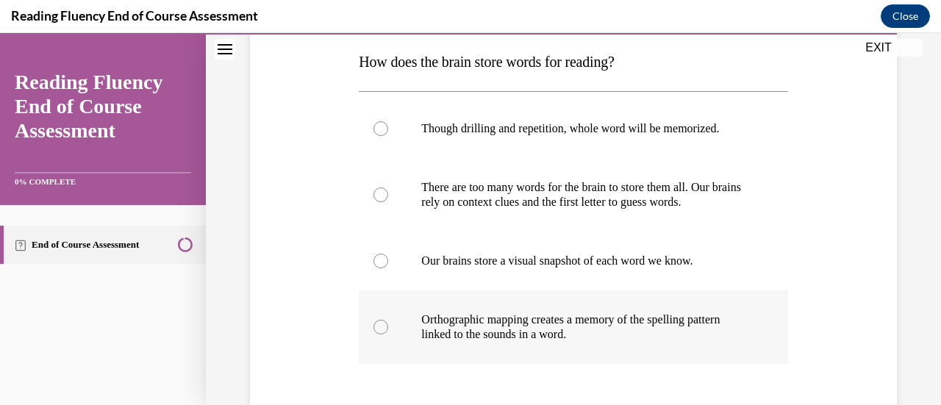
click at [559, 324] on p "Orthographic mapping creates a memory of the spelling pattern linked to the sou…" at bounding box center [585, 326] width 329 height 29
click at [388, 324] on input "Orthographic mapping creates a memory of the spelling pattern linked to the sou…" at bounding box center [380, 327] width 15 height 15
radio input "true"
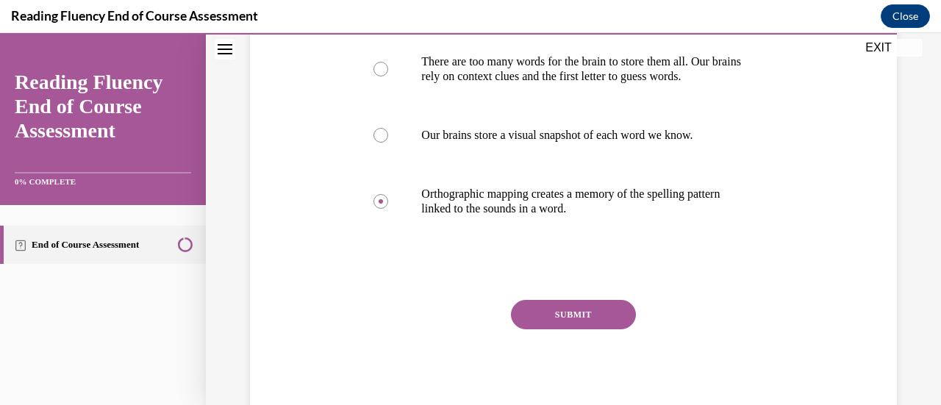
click at [592, 315] on button "SUBMIT" at bounding box center [573, 314] width 125 height 29
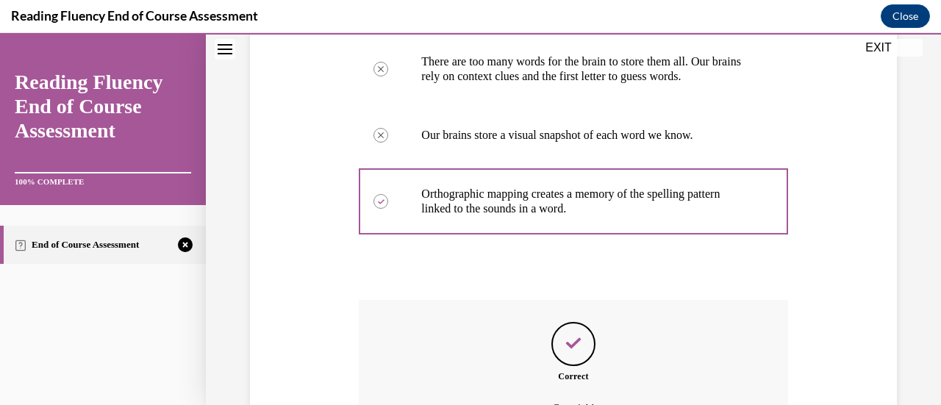
scroll to position [522, 0]
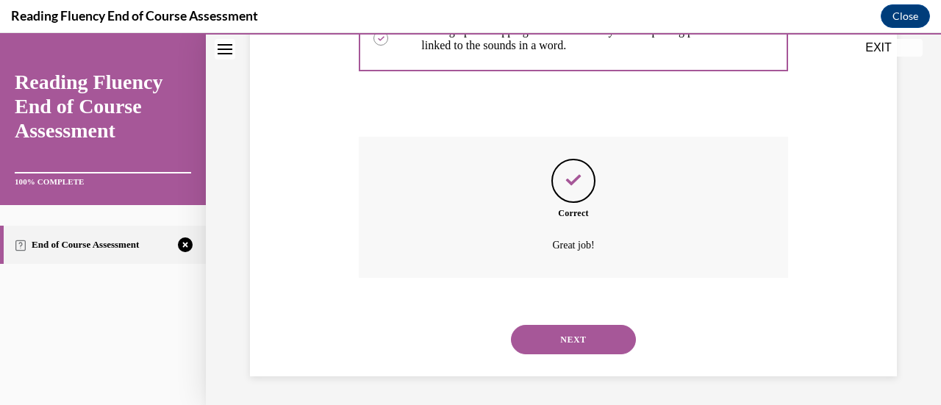
click at [591, 331] on button "NEXT" at bounding box center [573, 339] width 125 height 29
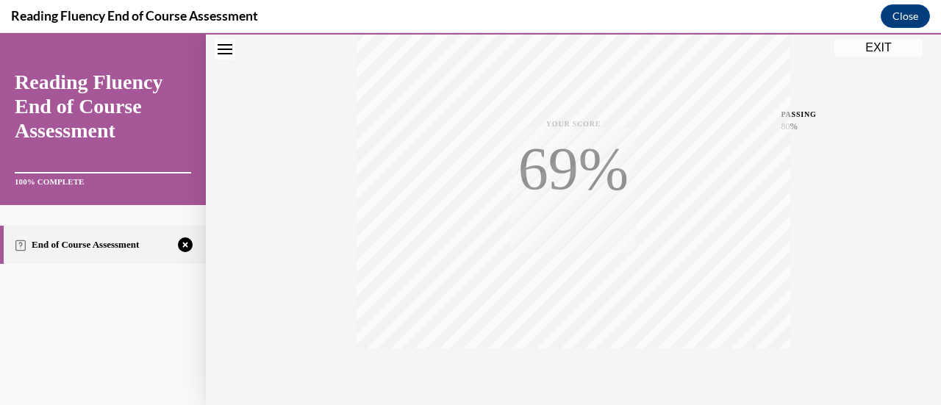
scroll to position [381, 0]
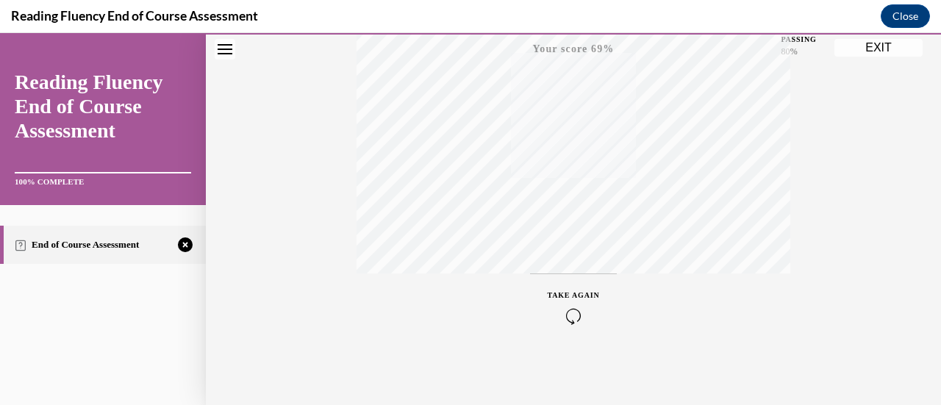
click at [557, 312] on icon "button" at bounding box center [574, 316] width 52 height 16
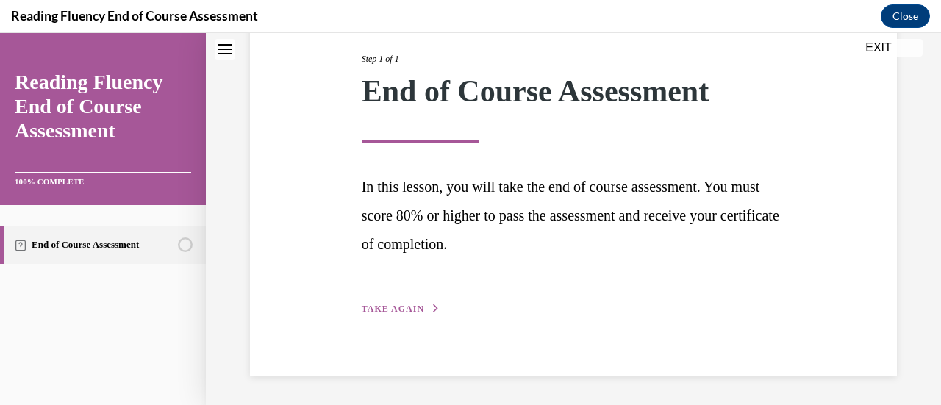
scroll to position [185, 0]
drag, startPoint x: 406, startPoint y: 299, endPoint x: 403, endPoint y: 313, distance: 14.3
click at [403, 313] on div "Step 1 of 1 End of Course Assessment In this lesson, you will take the end of c…" at bounding box center [574, 168] width 446 height 298
click at [403, 313] on span "TAKE AGAIN" at bounding box center [393, 309] width 62 height 10
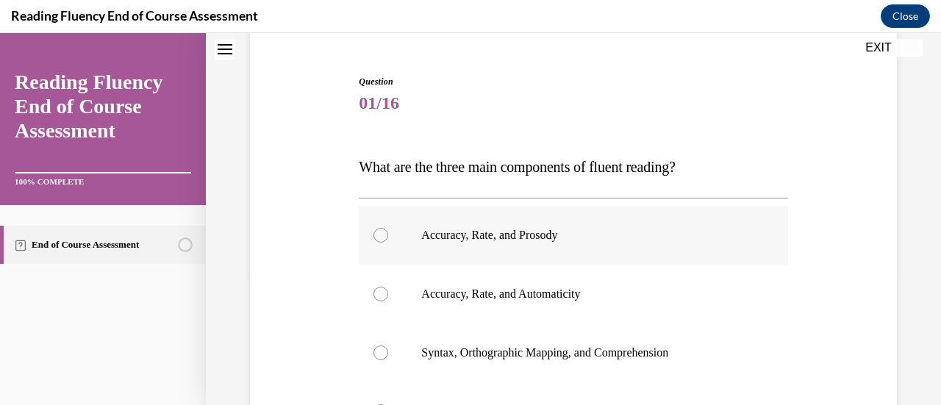
scroll to position [132, 0]
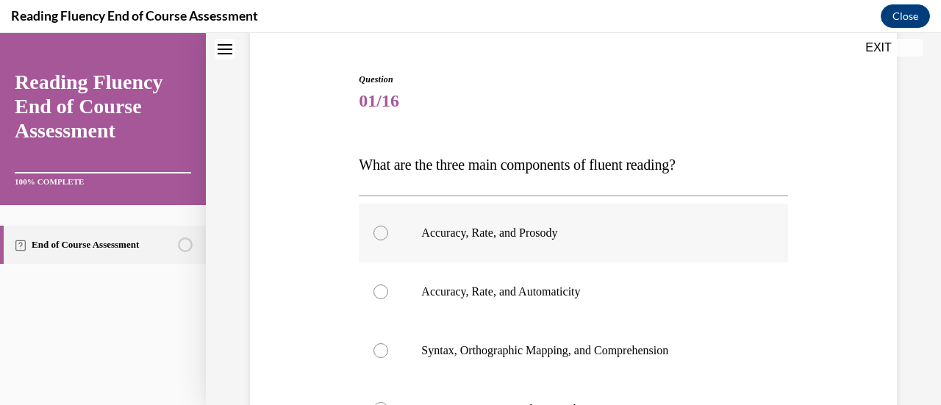
click at [466, 238] on p "Accuracy, Rate, and Prosody" at bounding box center [585, 233] width 329 height 15
click at [388, 238] on input "Accuracy, Rate, and Prosody" at bounding box center [380, 233] width 15 height 15
radio input "true"
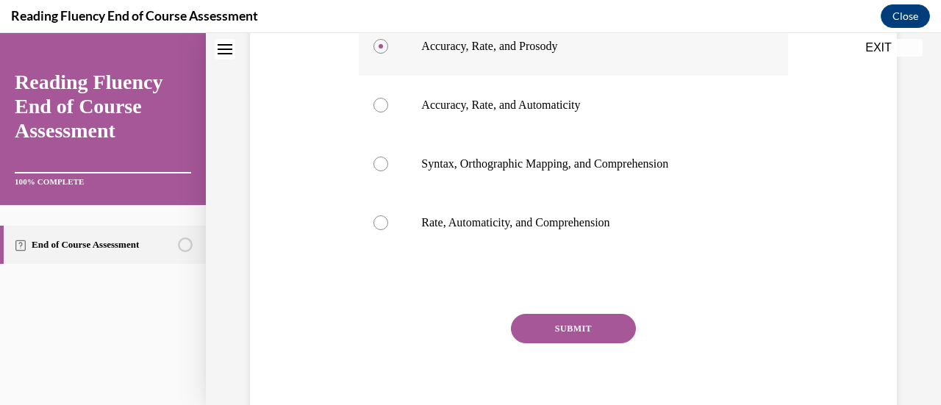
scroll to position [332, 0]
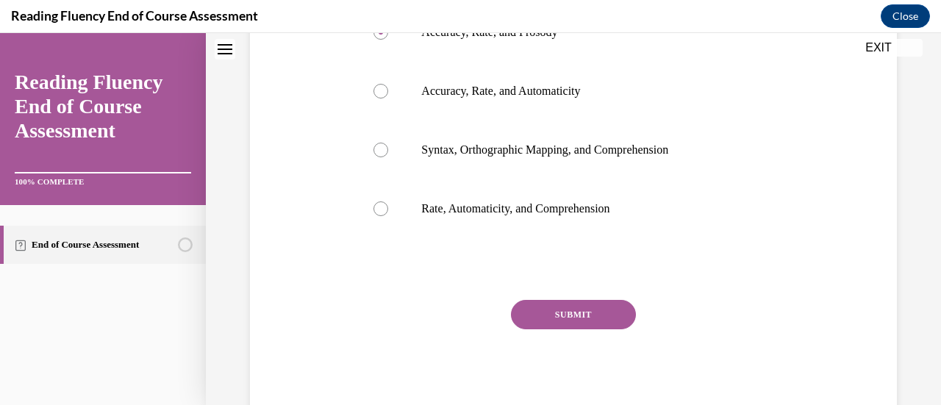
click at [576, 304] on button "SUBMIT" at bounding box center [573, 314] width 125 height 29
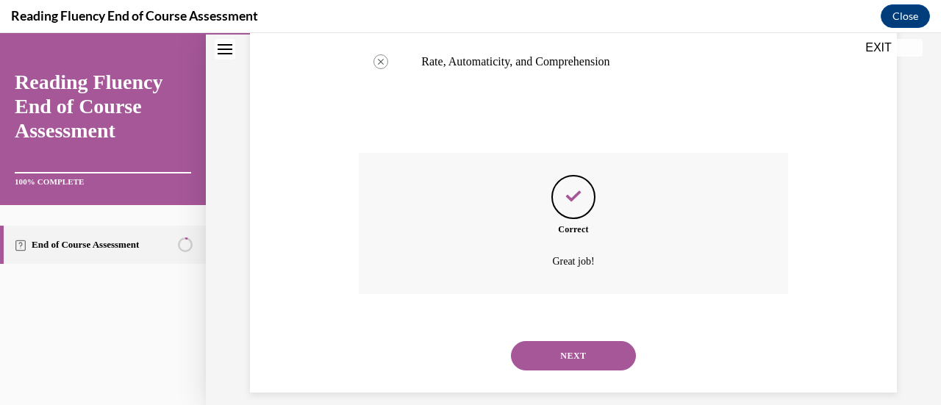
scroll to position [495, 0]
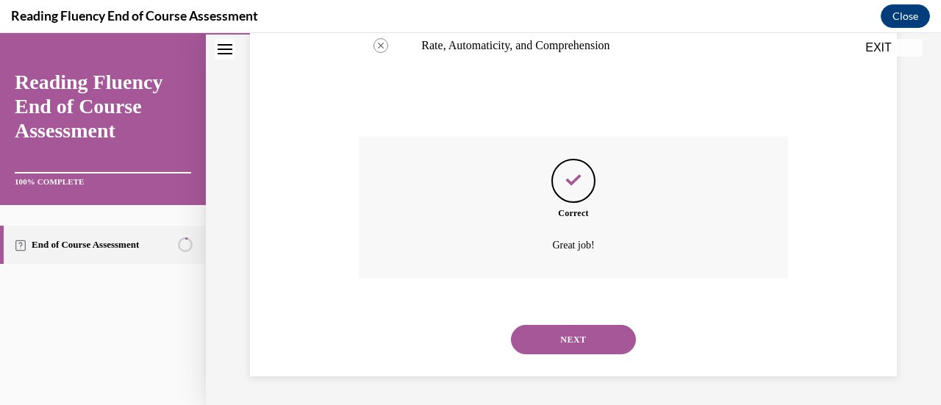
click at [586, 336] on button "NEXT" at bounding box center [573, 339] width 125 height 29
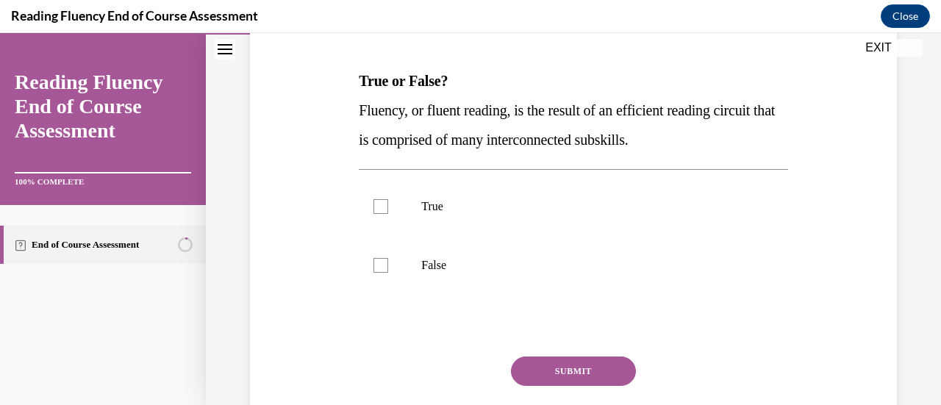
scroll to position [215, 0]
click at [517, 211] on p "True" at bounding box center [585, 205] width 329 height 15
click at [388, 211] on input "True" at bounding box center [380, 205] width 15 height 15
checkbox input "true"
click at [562, 368] on button "SUBMIT" at bounding box center [573, 370] width 125 height 29
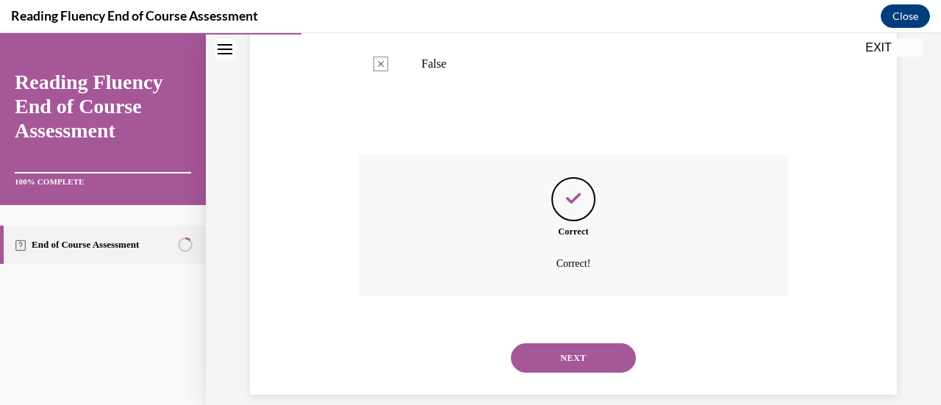
scroll to position [420, 0]
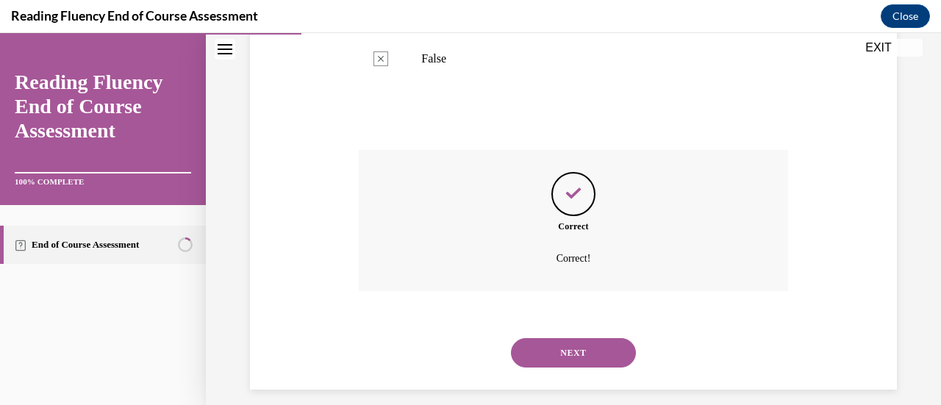
click at [601, 359] on button "NEXT" at bounding box center [573, 352] width 125 height 29
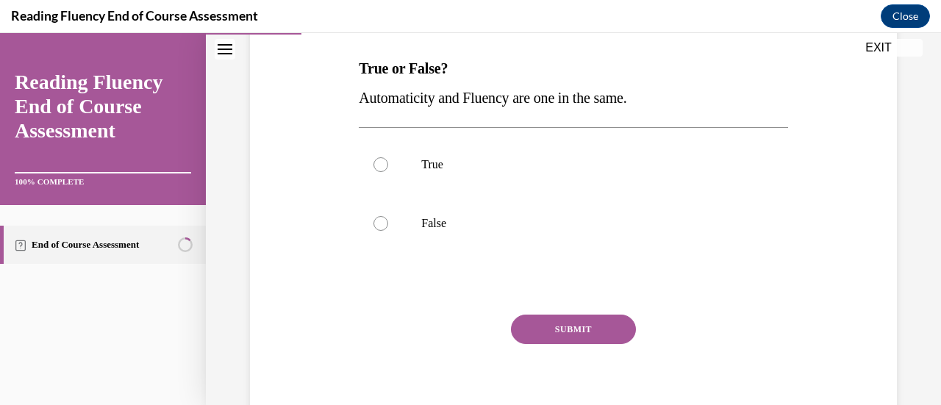
scroll to position [240, 0]
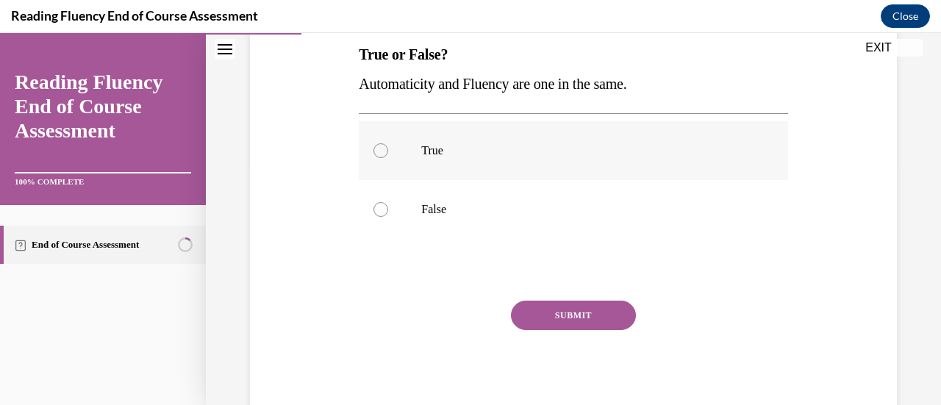
click at [490, 164] on label "True" at bounding box center [573, 150] width 428 height 59
click at [388, 158] on input "True" at bounding box center [380, 150] width 15 height 15
radio input "true"
click at [563, 312] on button "SUBMIT" at bounding box center [573, 315] width 125 height 29
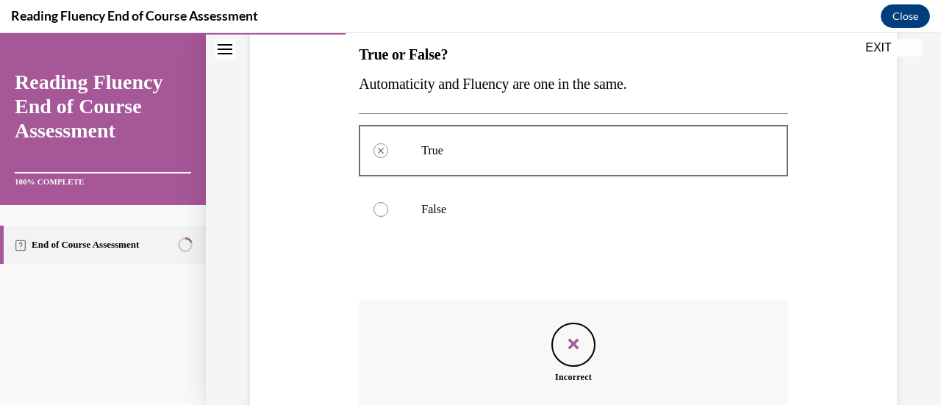
scroll to position [404, 0]
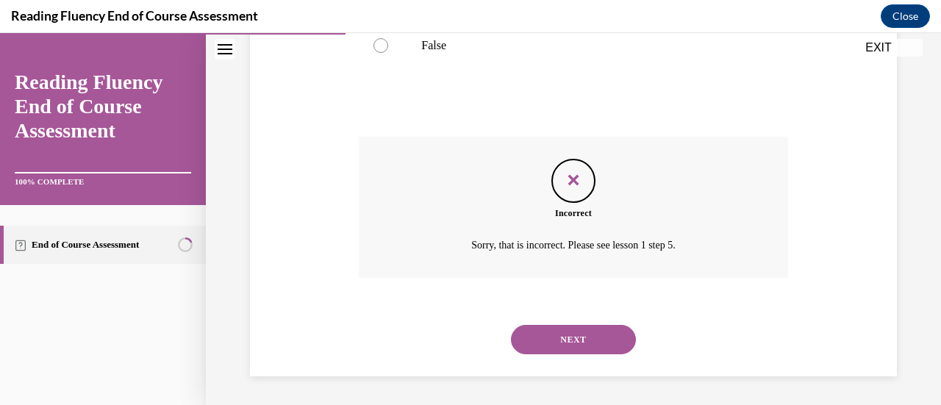
click at [564, 339] on button "NEXT" at bounding box center [573, 339] width 125 height 29
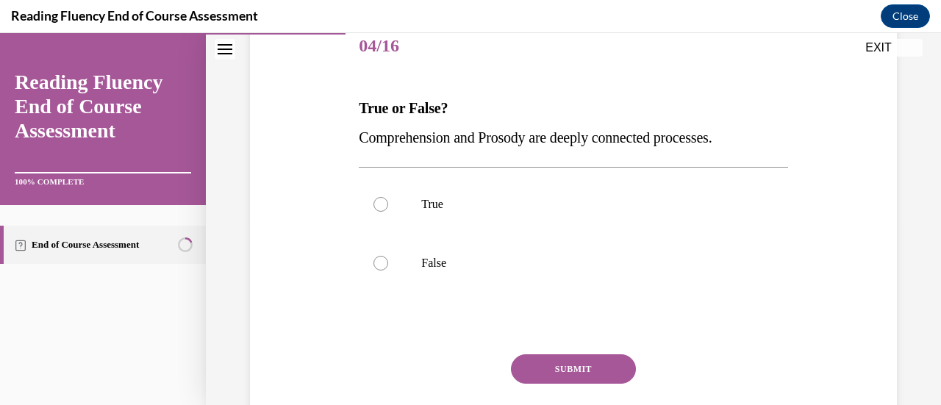
scroll to position [195, 0]
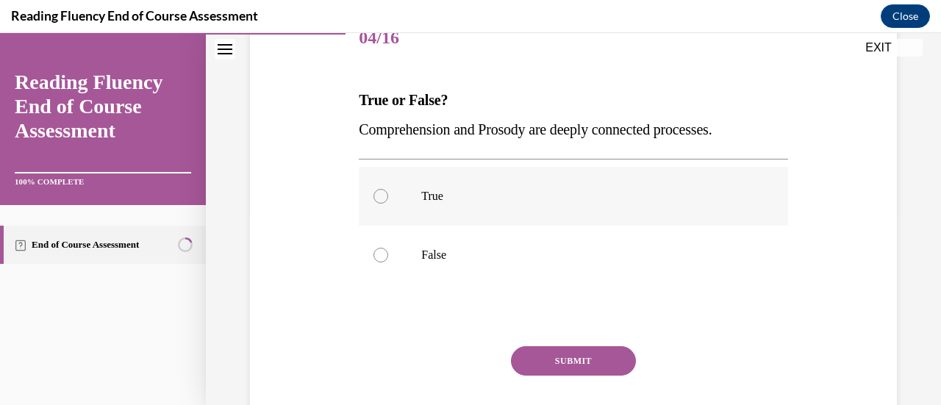
click at [504, 171] on label "True" at bounding box center [573, 196] width 428 height 59
click at [388, 189] on input "True" at bounding box center [380, 196] width 15 height 15
radio input "true"
click at [559, 365] on button "SUBMIT" at bounding box center [573, 360] width 125 height 29
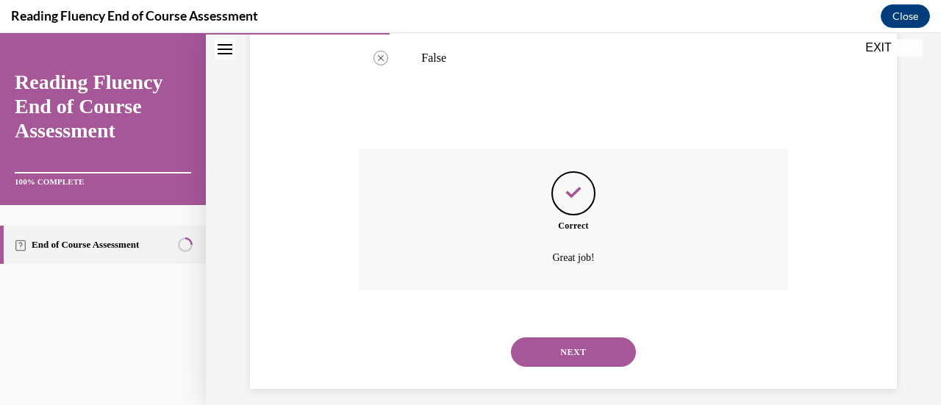
scroll to position [398, 0]
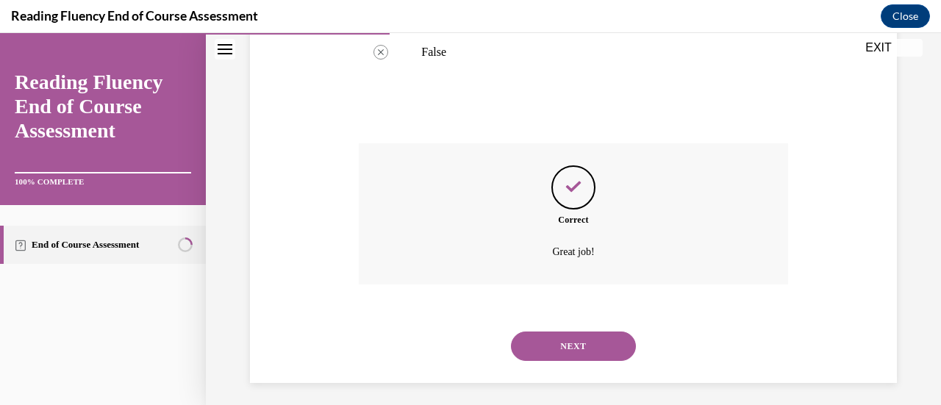
click at [562, 340] on button "NEXT" at bounding box center [573, 345] width 125 height 29
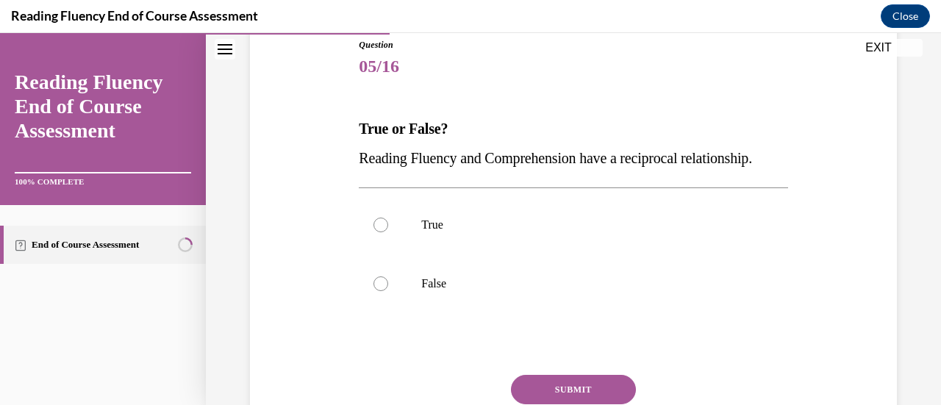
scroll to position [203, 0]
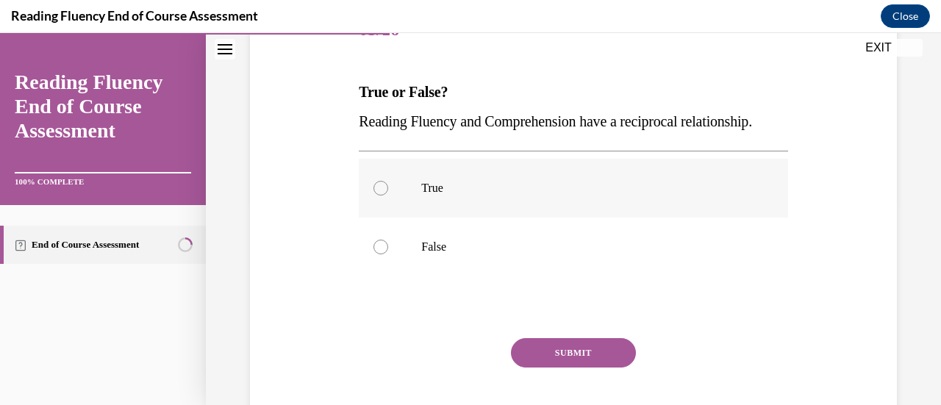
click at [544, 195] on p "True" at bounding box center [585, 188] width 329 height 15
click at [388, 195] on input "True" at bounding box center [380, 188] width 15 height 15
radio input "true"
click at [585, 367] on button "SUBMIT" at bounding box center [573, 352] width 125 height 29
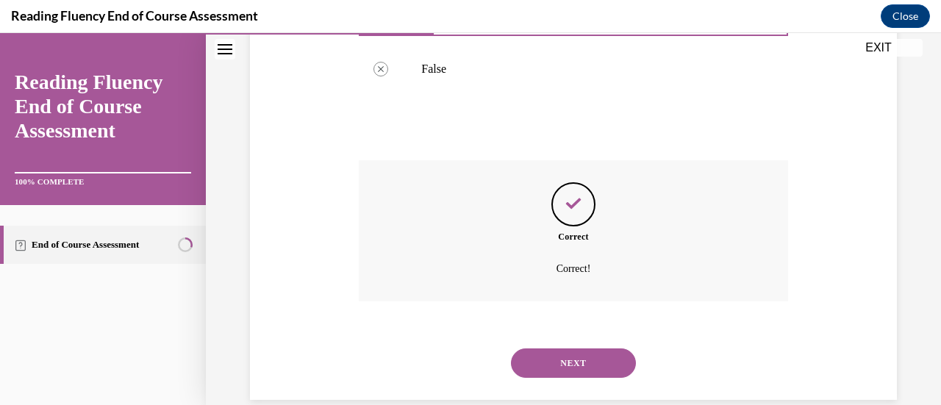
scroll to position [398, 0]
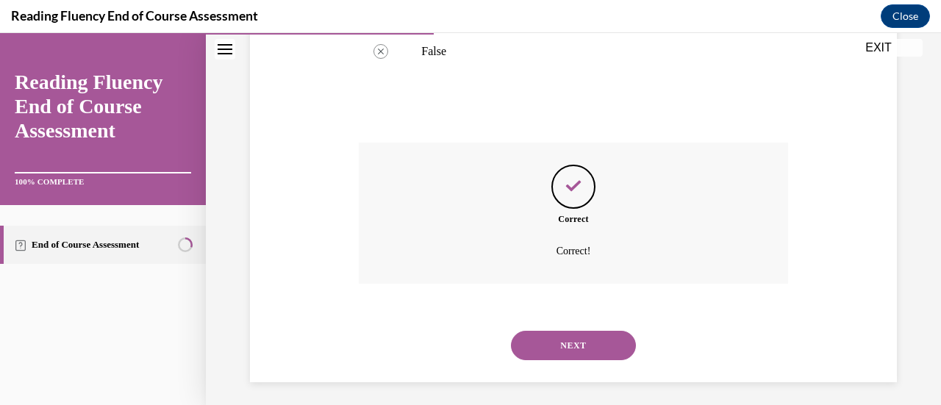
click at [599, 360] on button "NEXT" at bounding box center [573, 345] width 125 height 29
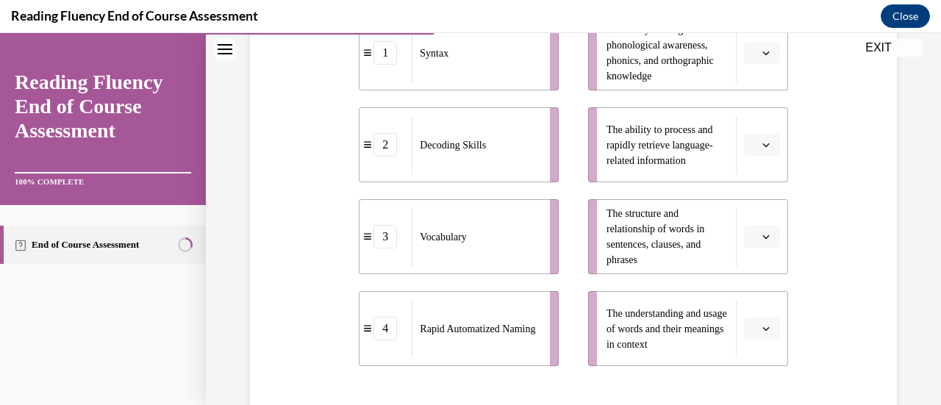
scroll to position [376, 0]
click at [749, 334] on button "button" at bounding box center [762, 328] width 36 height 22
click at [753, 270] on div "3" at bounding box center [750, 265] width 36 height 29
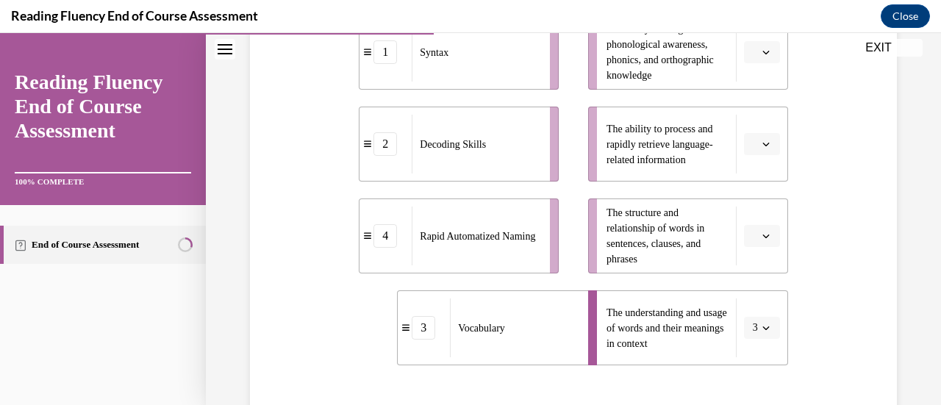
click at [770, 238] on li "The structure and relationship of words in sentences, clauses, and phrases" at bounding box center [688, 235] width 200 height 75
click at [765, 236] on button "button" at bounding box center [762, 236] width 36 height 22
click at [742, 301] on div "1" at bounding box center [750, 297] width 36 height 29
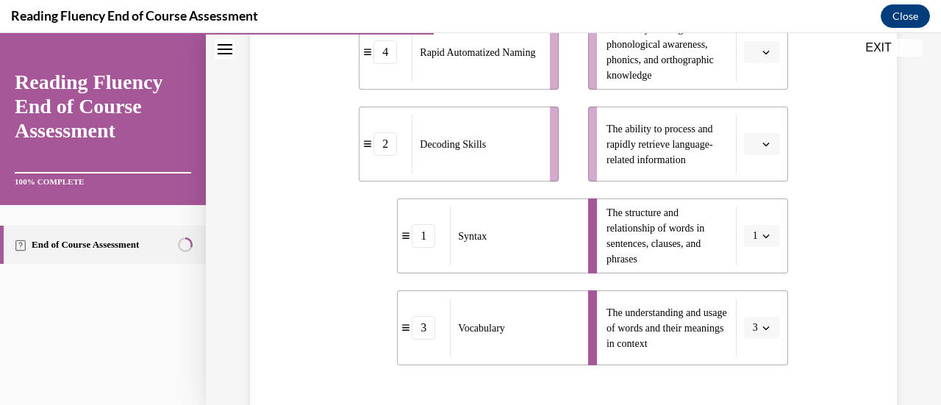
click at [761, 148] on span "button" at bounding box center [766, 144] width 10 height 10
click at [757, 291] on div "4" at bounding box center [750, 293] width 36 height 29
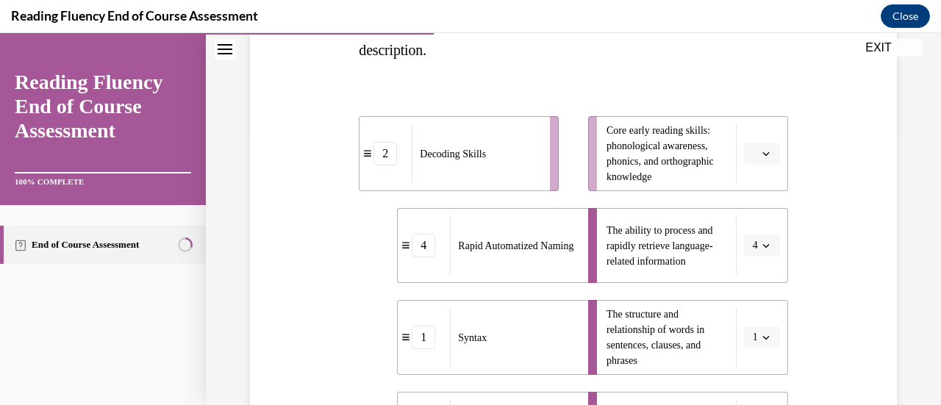
scroll to position [273, 0]
click at [754, 142] on li "Core early reading skills: phonological awareness, phonics, and orthographic kn…" at bounding box center [688, 155] width 200 height 75
click at [762, 152] on icon "button" at bounding box center [765, 154] width 7 height 7
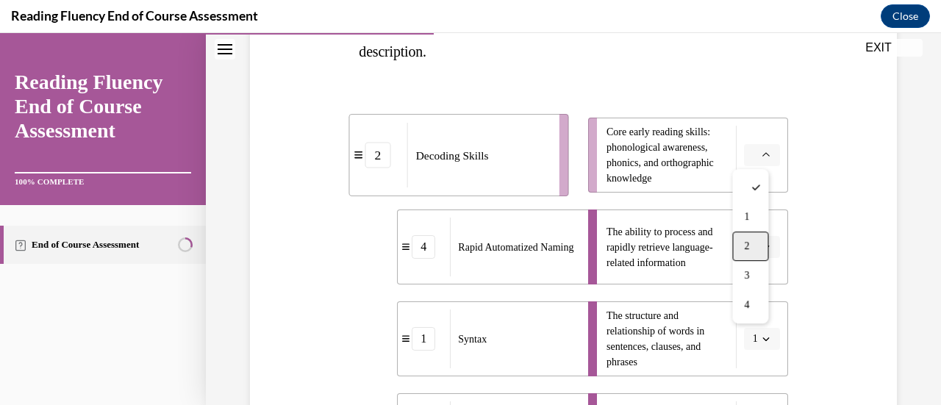
click at [747, 242] on span "2" at bounding box center [746, 246] width 5 height 12
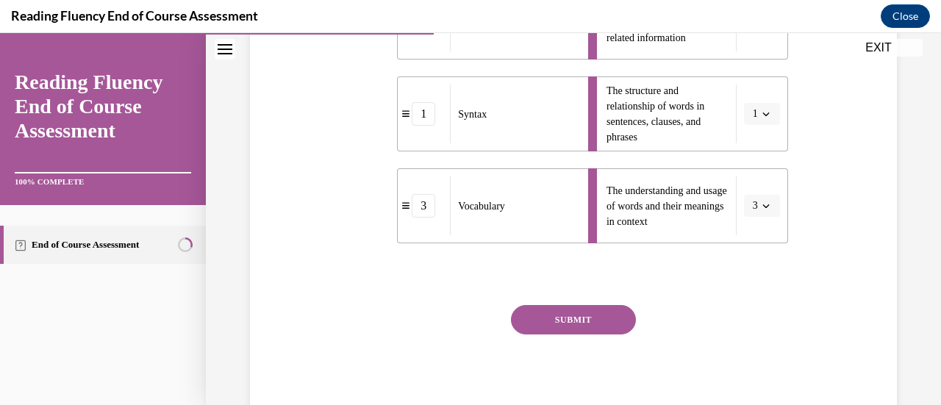
scroll to position [503, 0]
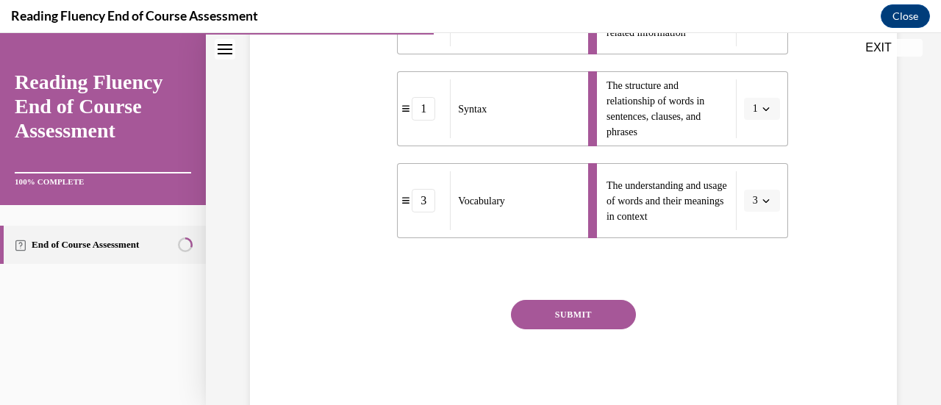
click at [602, 315] on button "SUBMIT" at bounding box center [573, 314] width 125 height 29
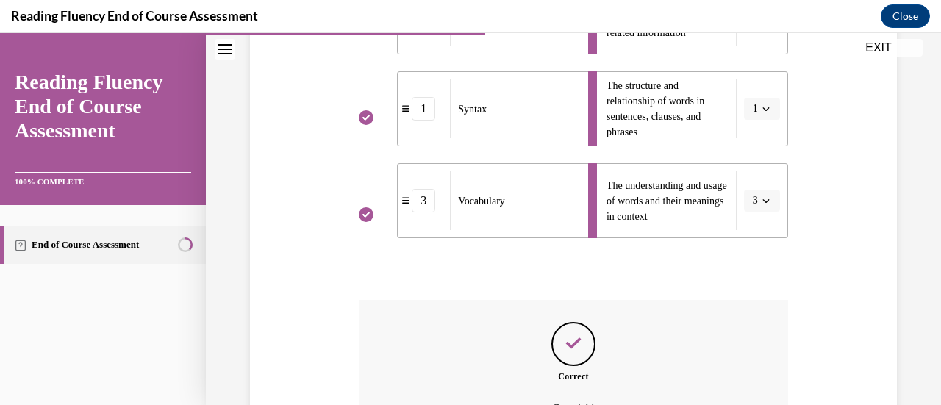
scroll to position [666, 0]
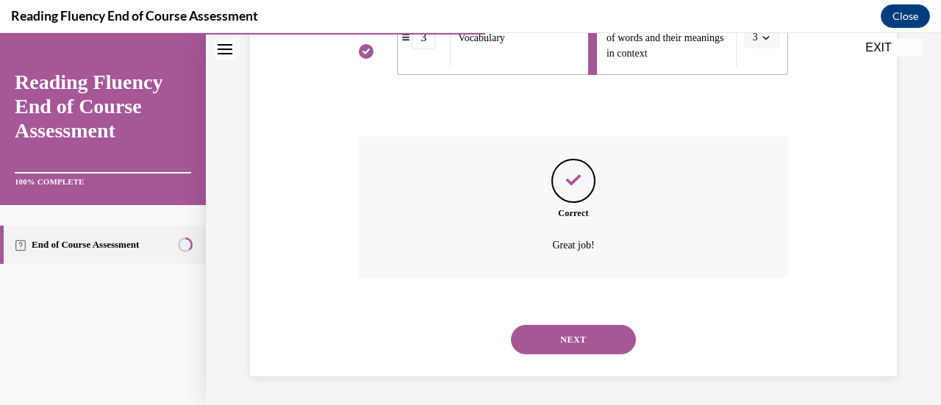
click at [617, 331] on button "NEXT" at bounding box center [573, 339] width 125 height 29
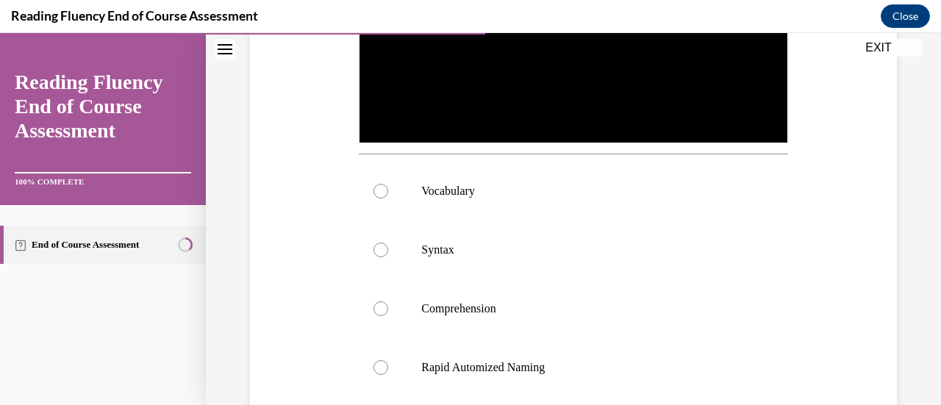
scroll to position [453, 0]
click at [553, 370] on label "Rapid Automized Naming" at bounding box center [573, 366] width 428 height 59
click at [388, 370] on input "Rapid Automized Naming" at bounding box center [380, 366] width 15 height 15
radio input "true"
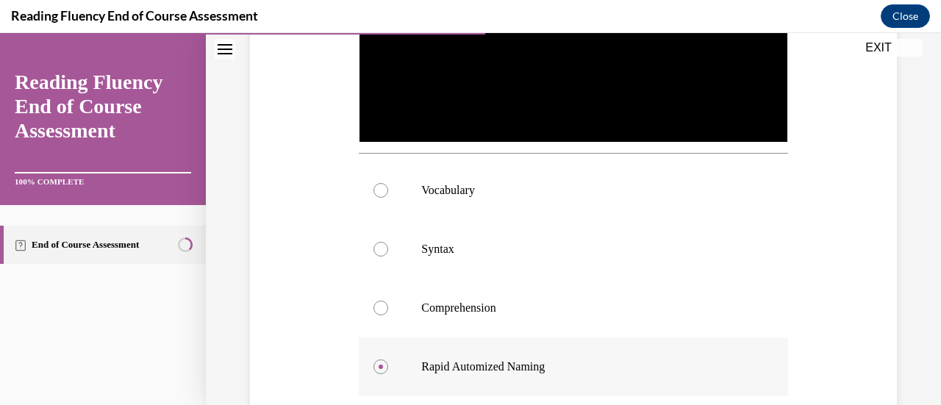
scroll to position [606, 0]
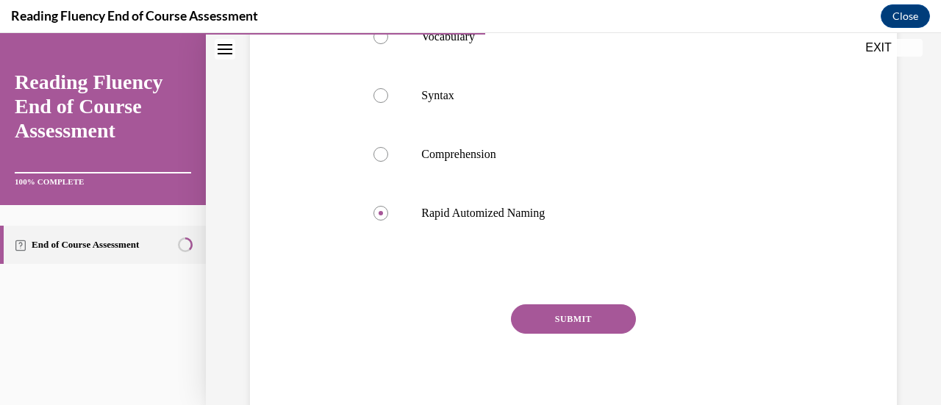
click at [563, 309] on button "SUBMIT" at bounding box center [573, 318] width 125 height 29
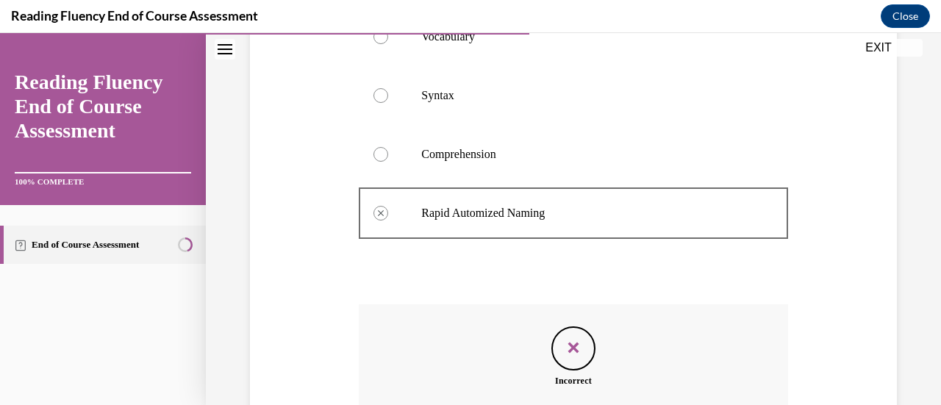
scroll to position [769, 0]
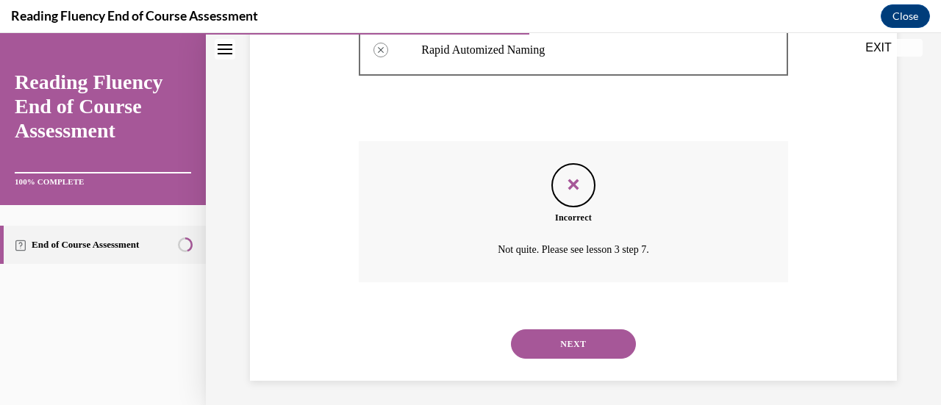
click at [569, 345] on button "NEXT" at bounding box center [573, 343] width 125 height 29
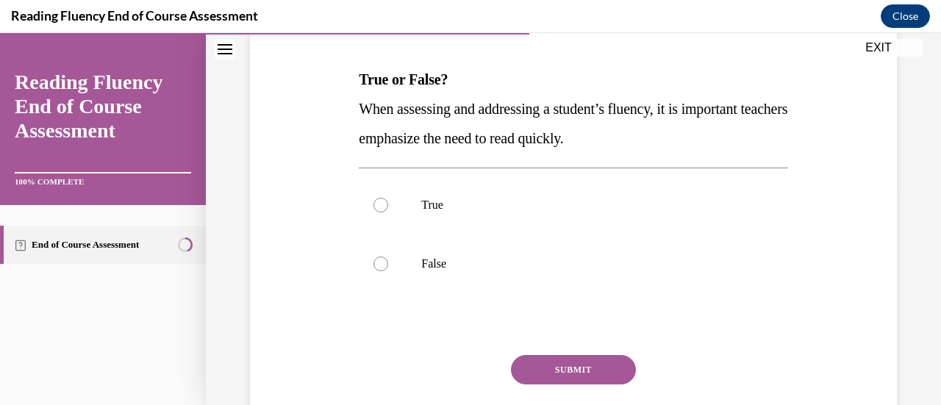
scroll to position [218, 0]
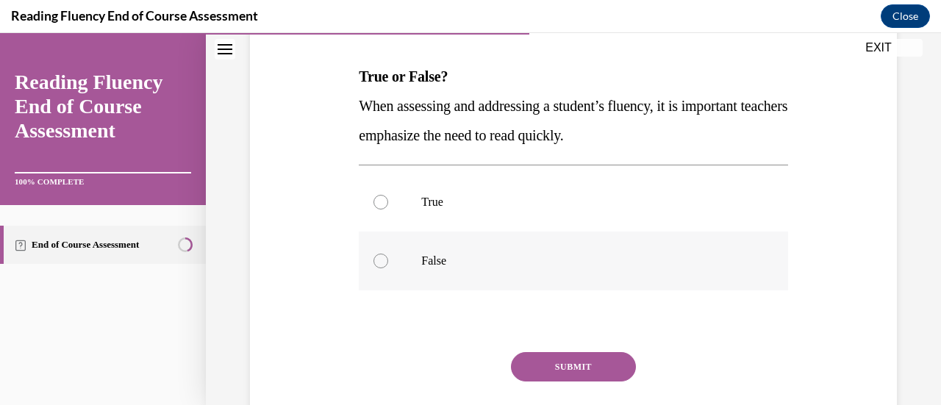
click at [468, 271] on label "False" at bounding box center [573, 261] width 428 height 59
click at [388, 268] on input "False" at bounding box center [380, 261] width 15 height 15
radio input "true"
click at [557, 365] on button "SUBMIT" at bounding box center [573, 366] width 125 height 29
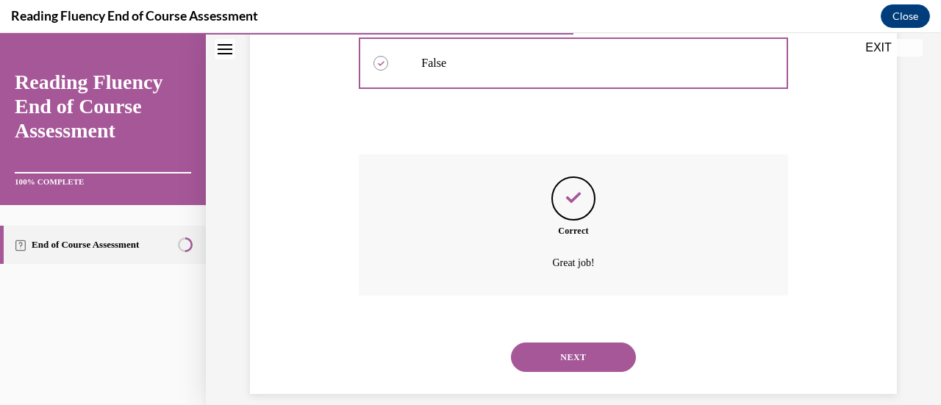
scroll to position [417, 0]
click at [586, 359] on button "NEXT" at bounding box center [573, 356] width 125 height 29
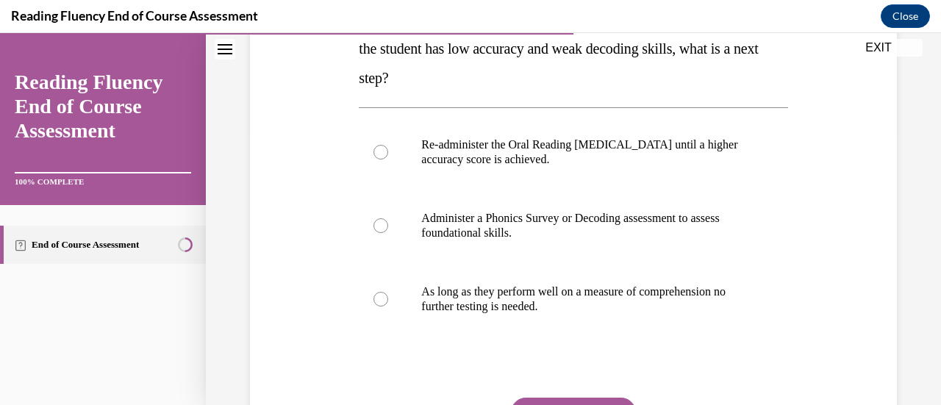
scroll to position [277, 0]
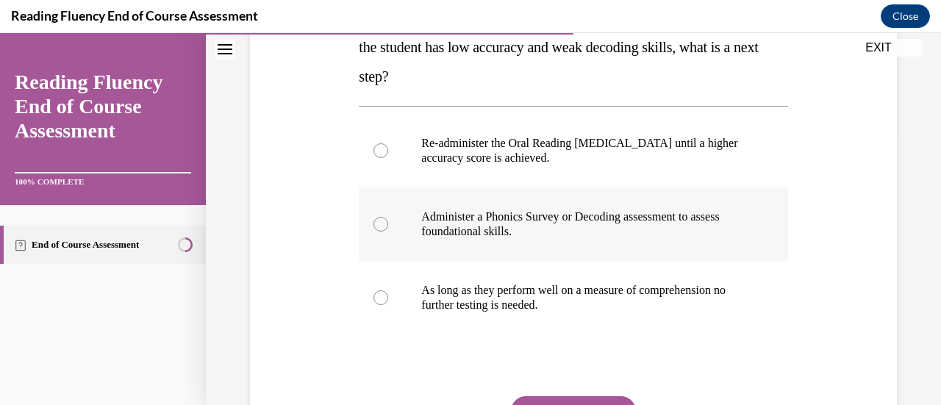
click at [562, 239] on label "Administer a Phonics Survey or Decoding assessment to assess foundational skill…" at bounding box center [573, 223] width 428 height 73
click at [388, 232] on input "Administer a Phonics Survey or Decoding assessment to assess foundational skill…" at bounding box center [380, 224] width 15 height 15
radio input "true"
click at [545, 402] on button "SUBMIT" at bounding box center [573, 410] width 125 height 29
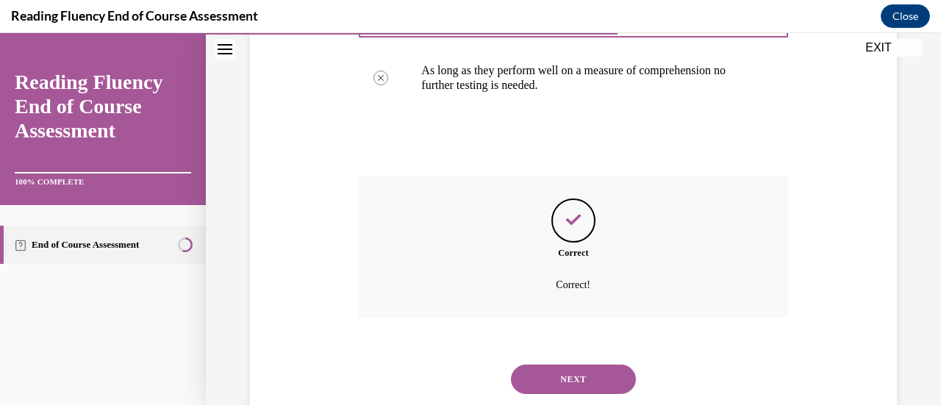
click at [577, 365] on button "NEXT" at bounding box center [573, 379] width 125 height 29
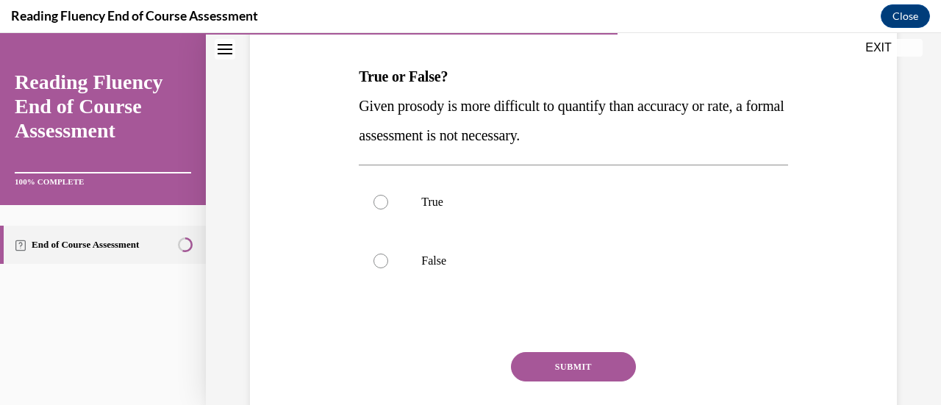
scroll to position [219, 0]
click at [464, 245] on label "False" at bounding box center [573, 260] width 428 height 59
click at [388, 253] on input "False" at bounding box center [380, 260] width 15 height 15
radio input "true"
click at [511, 365] on button "SUBMIT" at bounding box center [573, 365] width 125 height 29
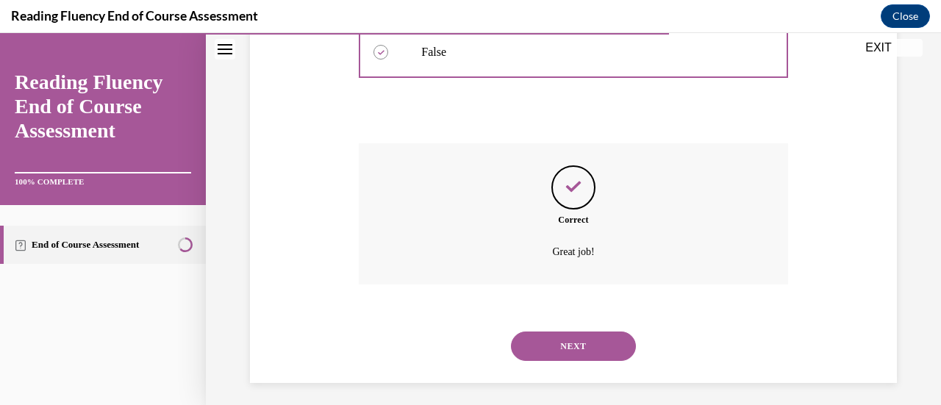
scroll to position [429, 0]
click at [567, 340] on button "NEXT" at bounding box center [573, 343] width 125 height 29
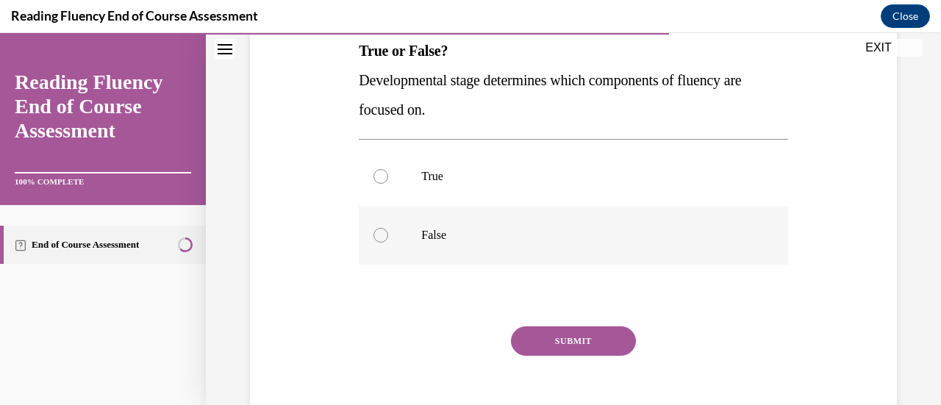
scroll to position [245, 0]
click at [481, 184] on label "True" at bounding box center [573, 175] width 428 height 59
click at [388, 183] on input "True" at bounding box center [380, 175] width 15 height 15
radio input "true"
click at [587, 331] on button "SUBMIT" at bounding box center [573, 340] width 125 height 29
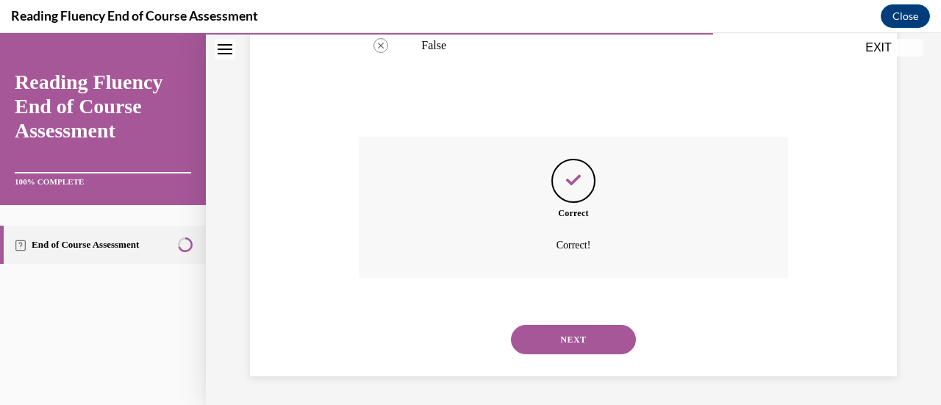
click at [587, 331] on button "NEXT" at bounding box center [573, 339] width 125 height 29
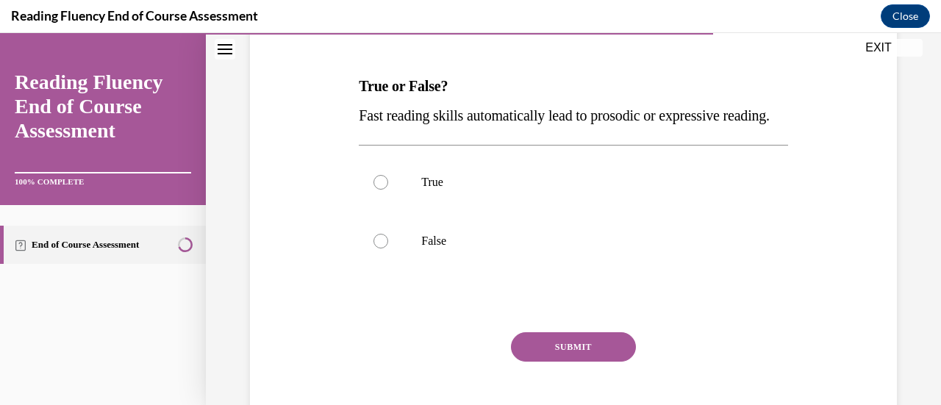
scroll to position [211, 0]
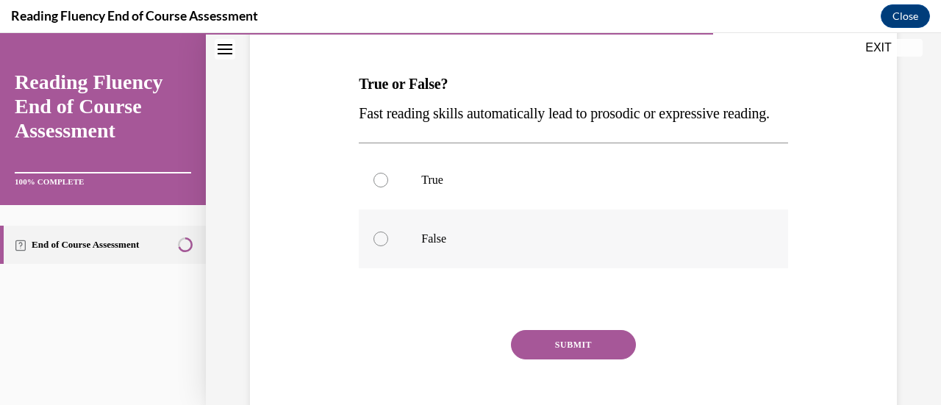
click at [510, 268] on label "False" at bounding box center [573, 238] width 428 height 59
click at [388, 246] on input "False" at bounding box center [380, 239] width 15 height 15
radio input "true"
click at [562, 358] on div "Question 12/16 True or False? Fast reading skills automatically lead to prosodi…" at bounding box center [573, 221] width 428 height 457
click at [562, 359] on button "SUBMIT" at bounding box center [573, 344] width 125 height 29
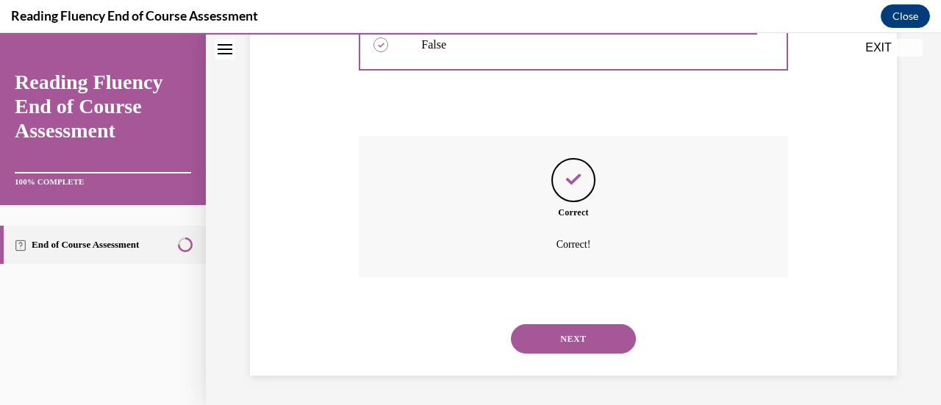
scroll to position [430, 0]
click at [572, 345] on button "NEXT" at bounding box center [573, 338] width 125 height 29
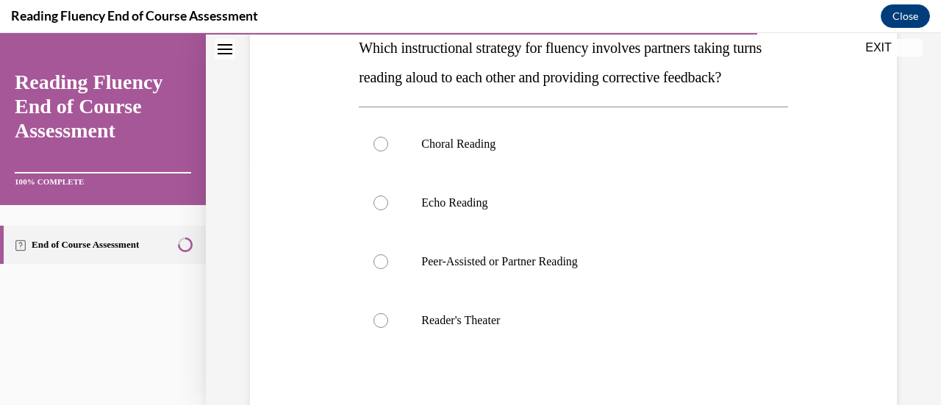
scroll to position [249, 0]
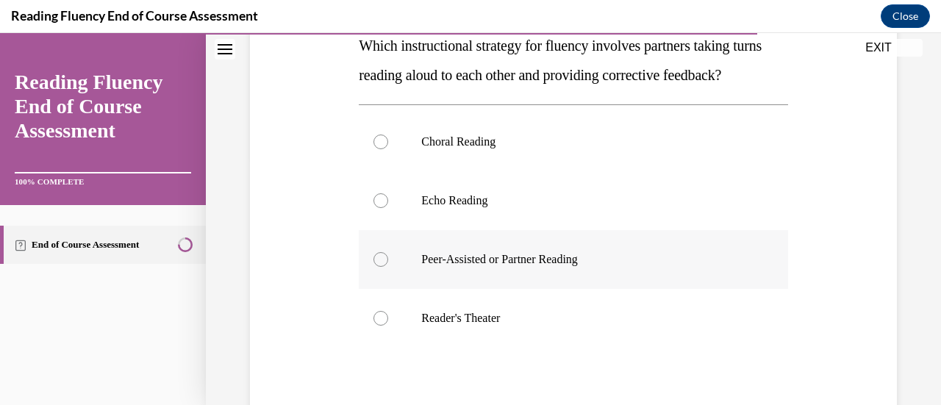
click at [509, 267] on p "Peer-Assisted or Partner Reading" at bounding box center [585, 259] width 329 height 15
click at [388, 267] on input "Peer-Assisted or Partner Reading" at bounding box center [380, 259] width 15 height 15
radio input "true"
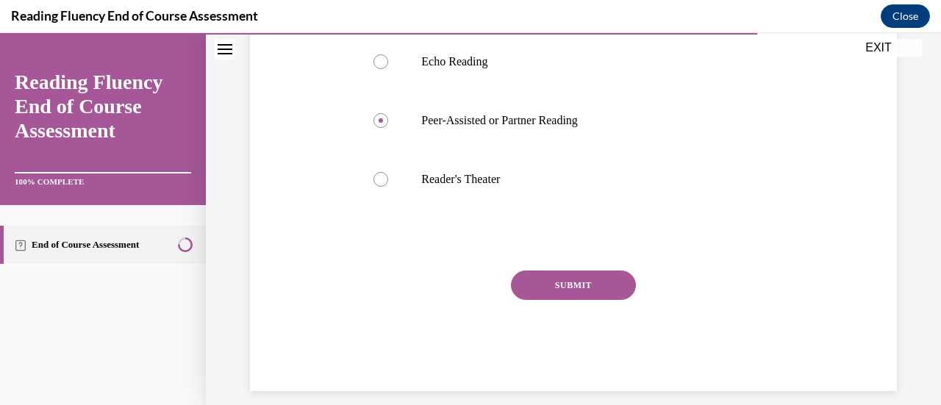
click at [557, 300] on button "SUBMIT" at bounding box center [573, 284] width 125 height 29
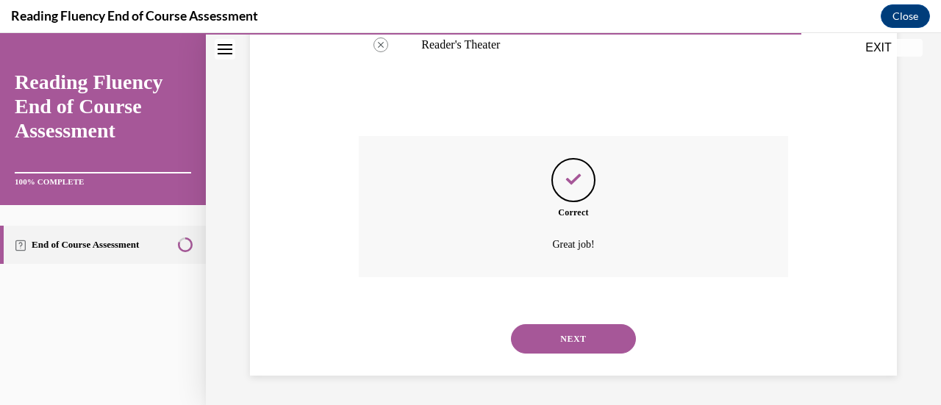
scroll to position [551, 0]
drag, startPoint x: 559, startPoint y: 321, endPoint x: 560, endPoint y: 334, distance: 13.2
click at [560, 334] on div "NEXT" at bounding box center [573, 338] width 428 height 59
click at [560, 334] on button "NEXT" at bounding box center [573, 338] width 125 height 29
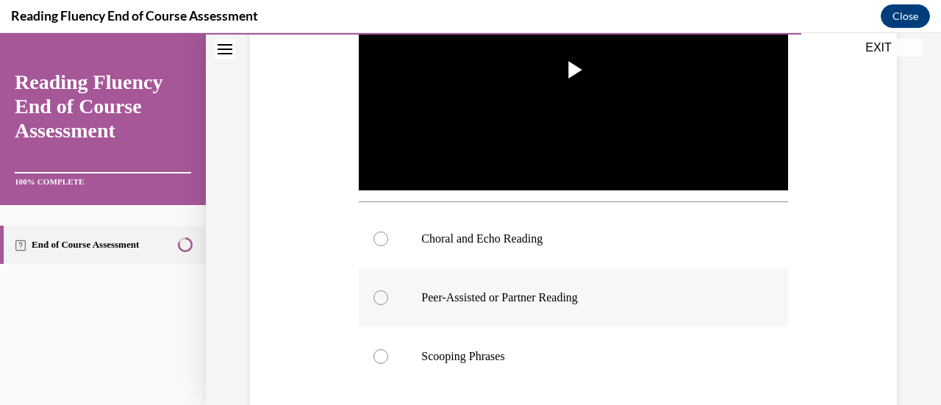
scroll to position [405, 0]
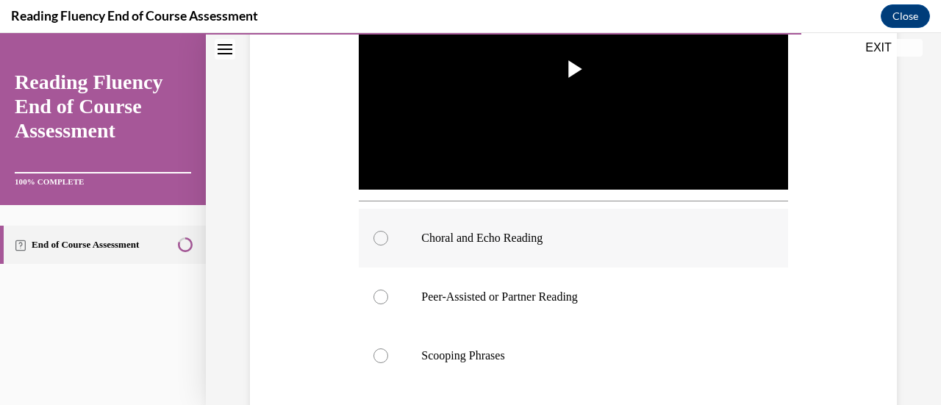
click at [517, 231] on p "Choral and Echo Reading" at bounding box center [585, 238] width 329 height 15
click at [388, 231] on input "Choral and Echo Reading" at bounding box center [380, 238] width 15 height 15
radio input "true"
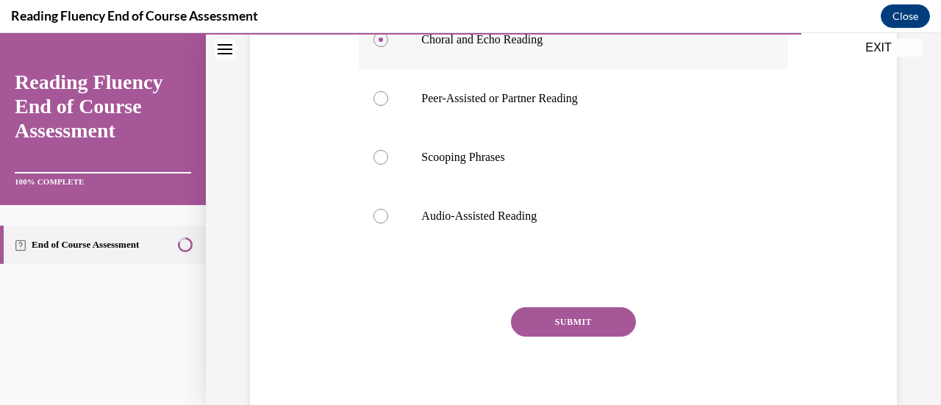
scroll to position [606, 0]
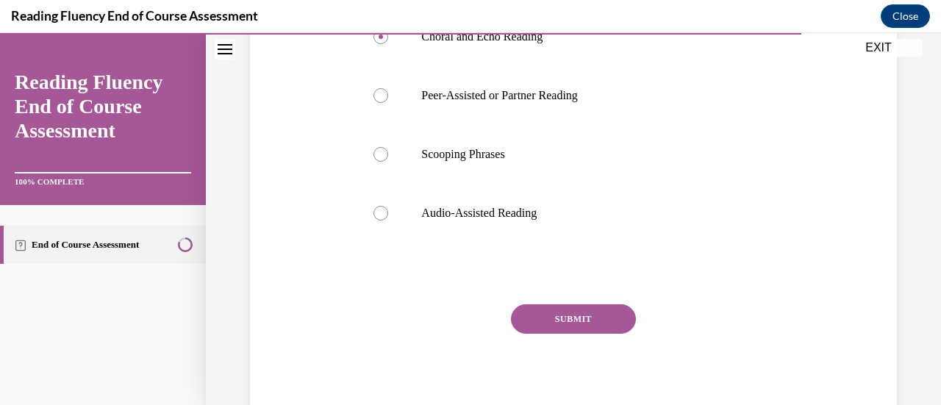
click at [556, 315] on button "SUBMIT" at bounding box center [573, 318] width 125 height 29
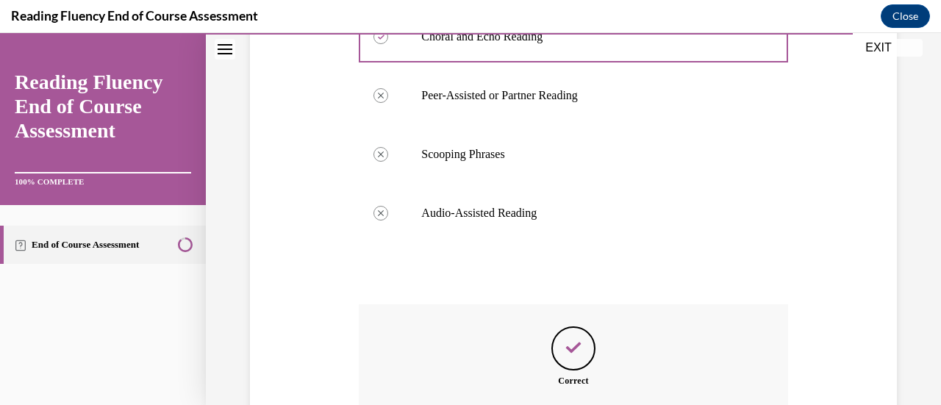
scroll to position [769, 0]
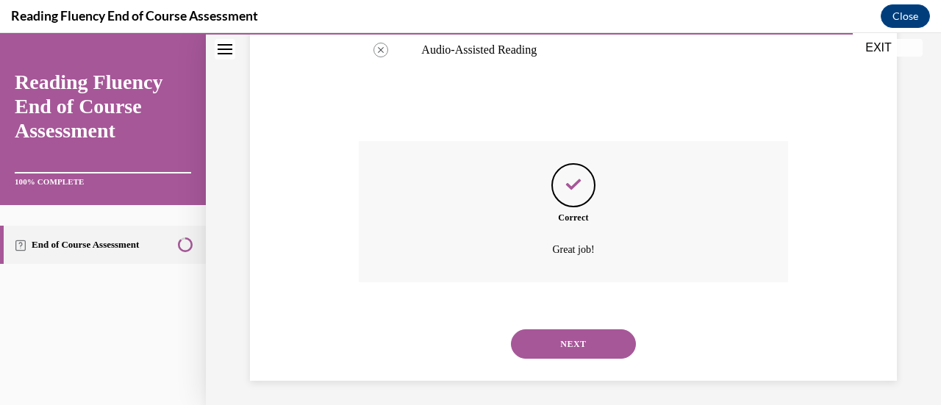
click at [557, 331] on button "NEXT" at bounding box center [573, 343] width 125 height 29
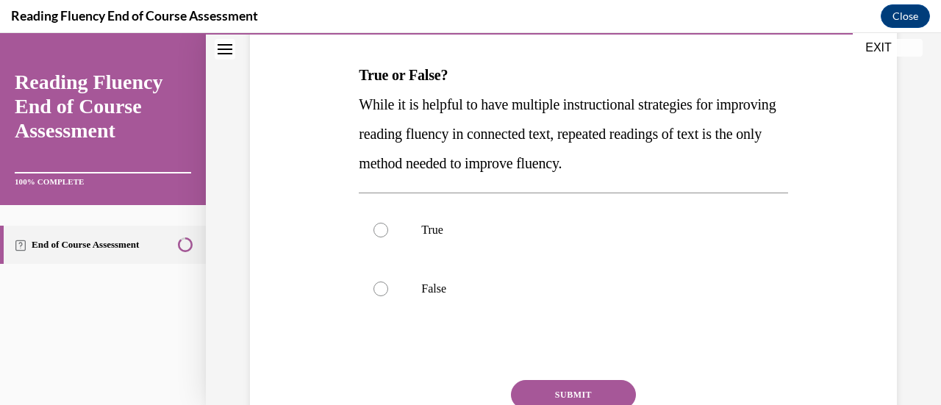
scroll to position [233, 0]
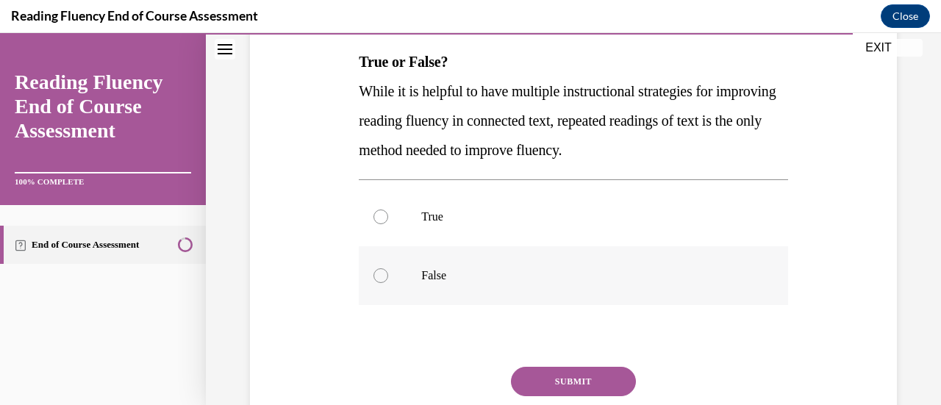
click at [506, 274] on p "False" at bounding box center [585, 275] width 329 height 15
click at [388, 274] on input "False" at bounding box center [380, 275] width 15 height 15
radio input "true"
click at [536, 379] on button "SUBMIT" at bounding box center [573, 381] width 125 height 29
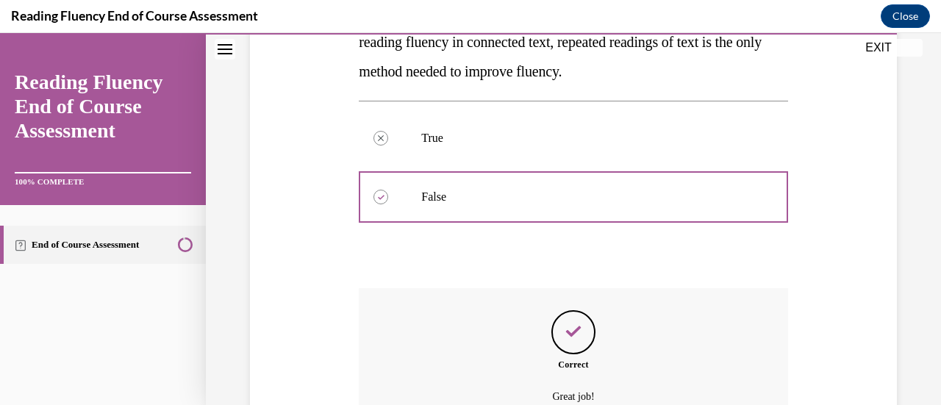
scroll to position [463, 0]
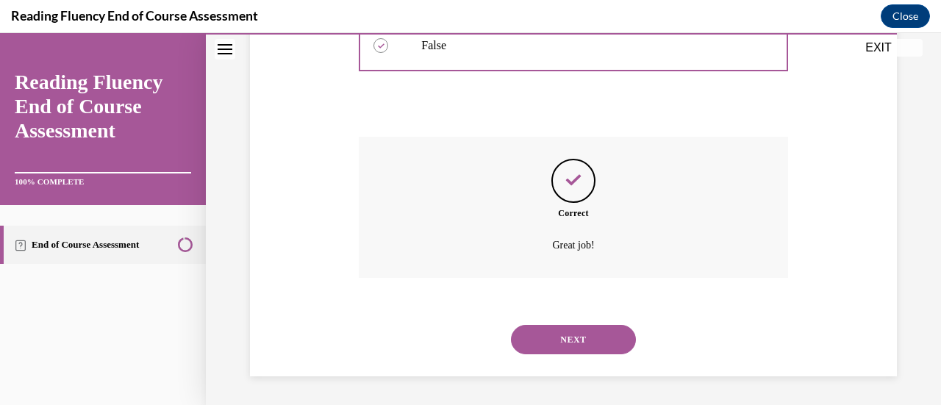
click at [588, 340] on button "NEXT" at bounding box center [573, 339] width 125 height 29
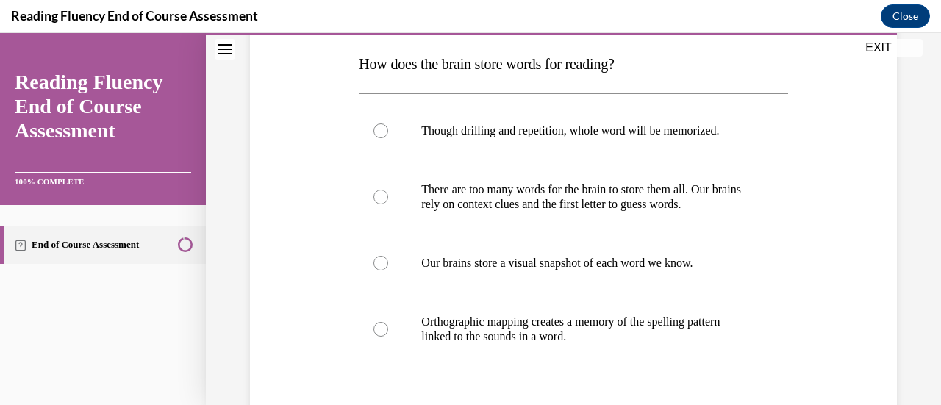
scroll to position [233, 0]
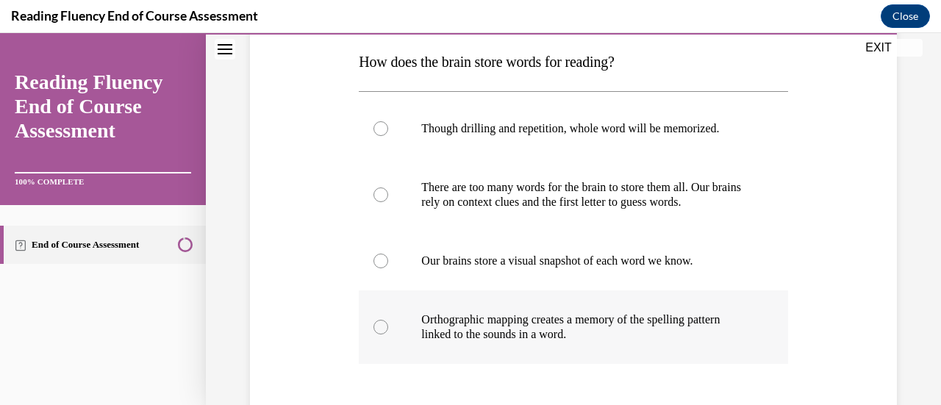
click at [576, 329] on p "Orthographic mapping creates a memory of the spelling pattern linked to the sou…" at bounding box center [585, 326] width 329 height 29
click at [388, 329] on input "Orthographic mapping creates a memory of the spelling pattern linked to the sou…" at bounding box center [380, 327] width 15 height 15
radio input "true"
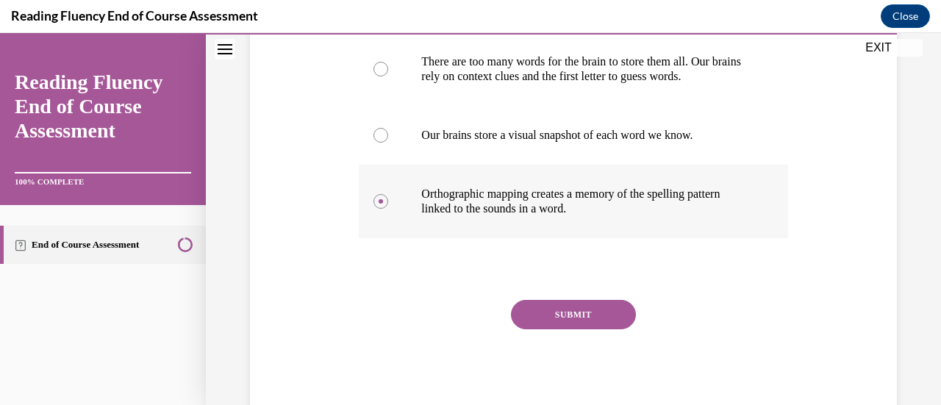
click at [576, 313] on button "SUBMIT" at bounding box center [573, 314] width 125 height 29
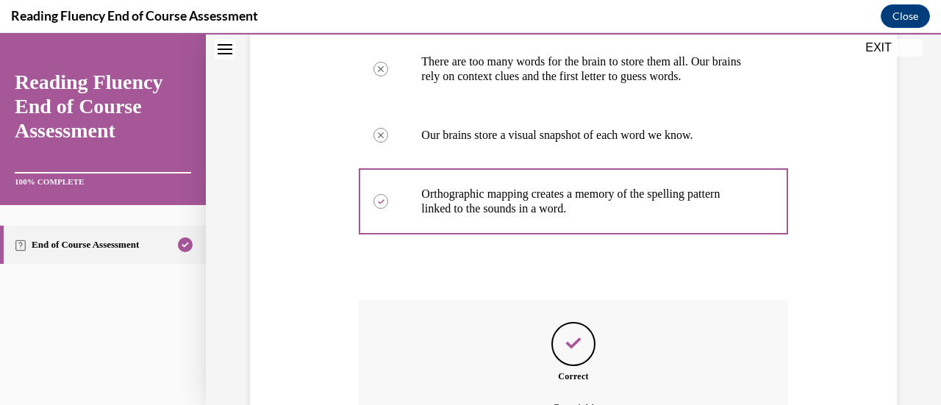
scroll to position [522, 0]
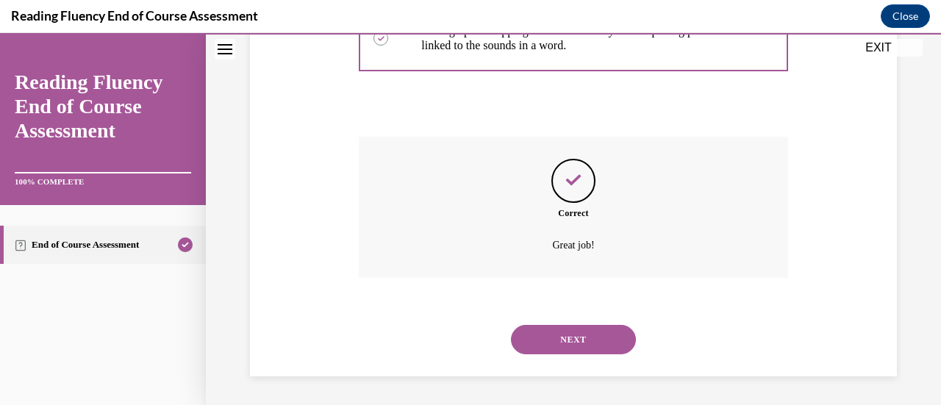
click at [569, 339] on button "NEXT" at bounding box center [573, 339] width 125 height 29
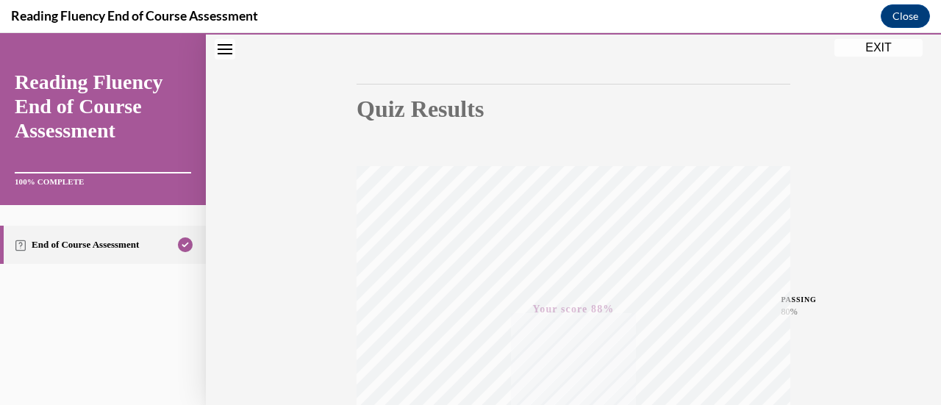
scroll to position [118, 0]
click at [883, 50] on button "EXIT" at bounding box center [878, 48] width 88 height 18
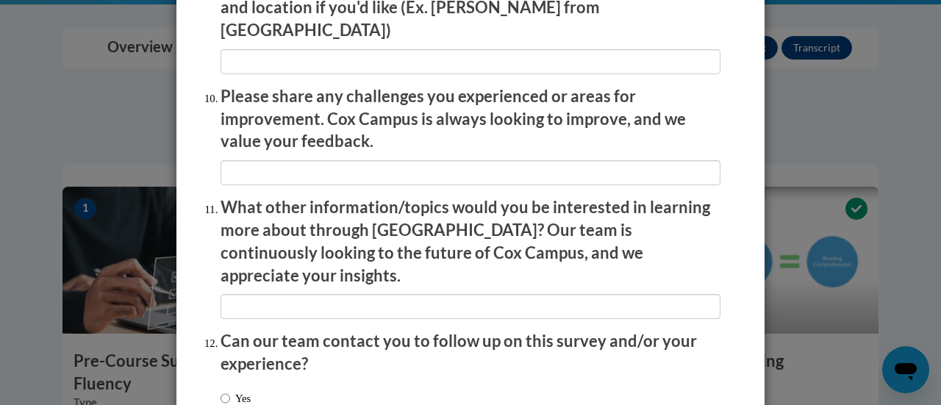
scroll to position [2651, 0]
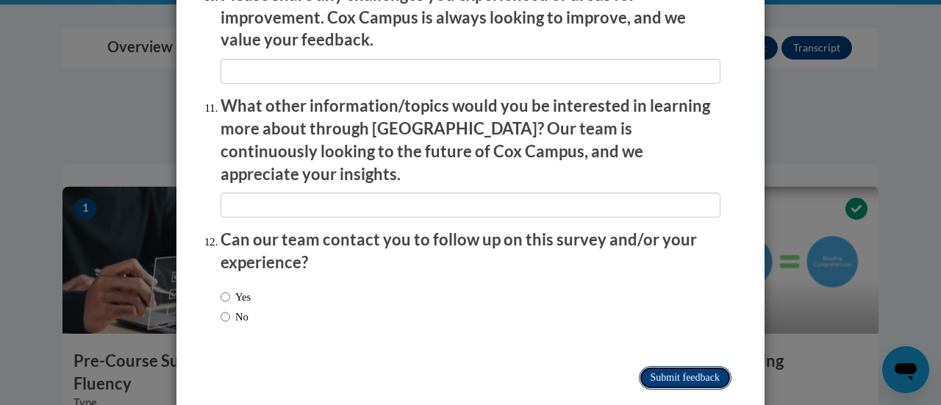
click at [644, 366] on input "Submit feedback" at bounding box center [685, 378] width 93 height 24
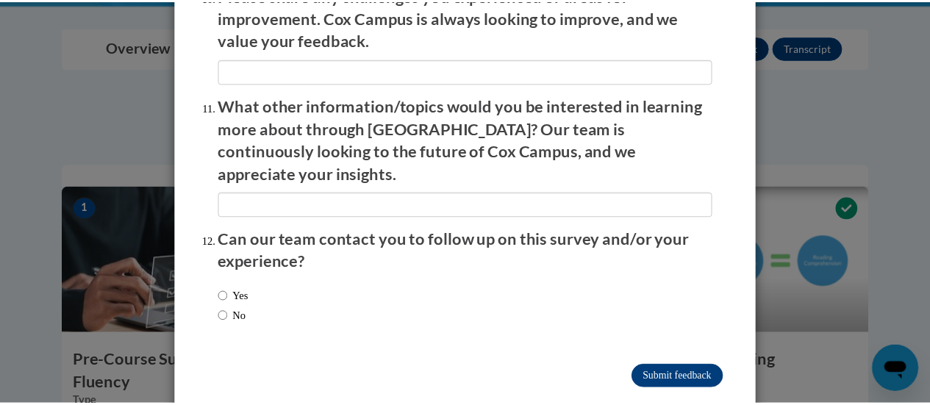
scroll to position [0, 0]
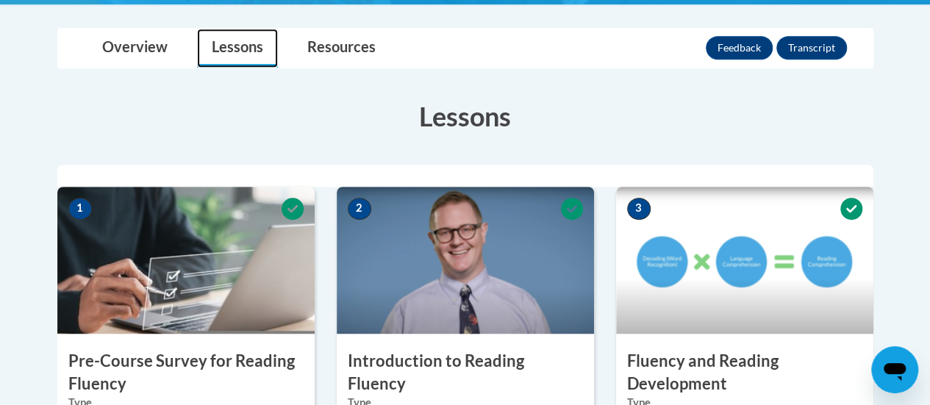
click at [248, 42] on link "Lessons" at bounding box center [237, 48] width 81 height 39
